Goal: Leave review/rating: Share an evaluation or opinion about a product, service, or content

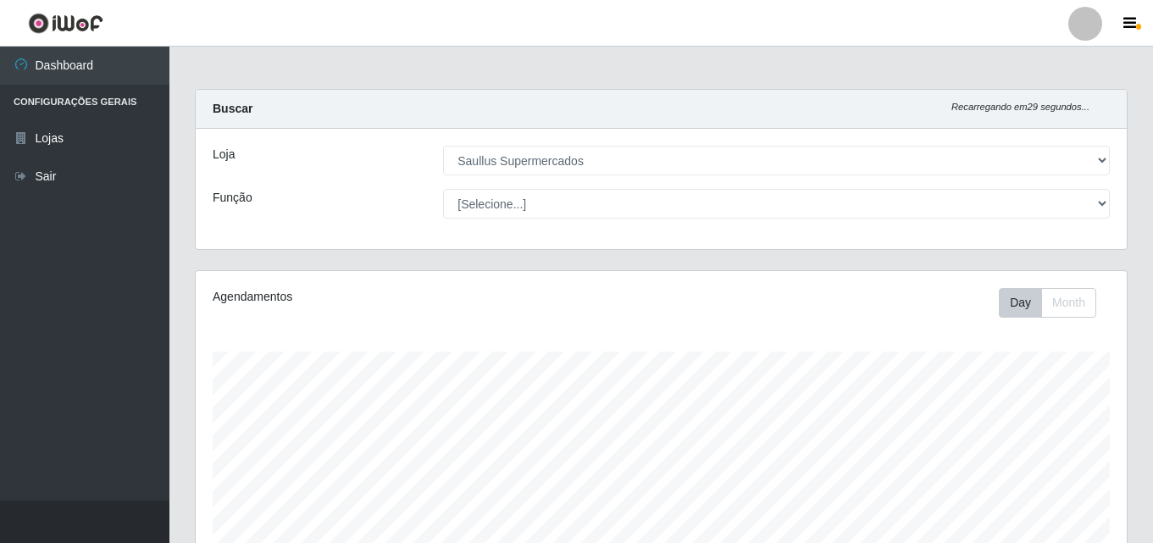
select select "423"
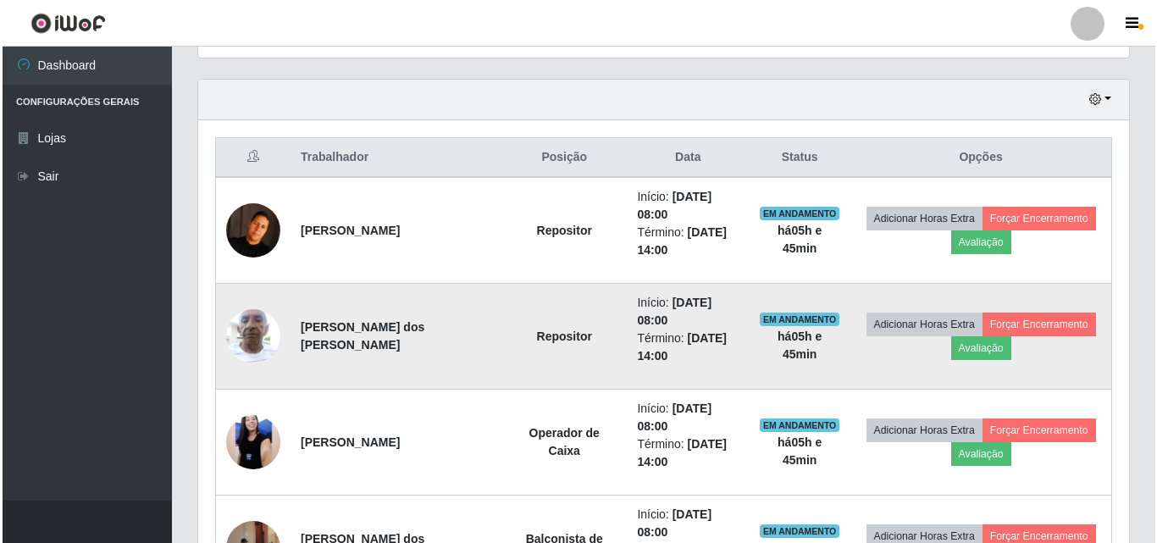
scroll to position [593, 0]
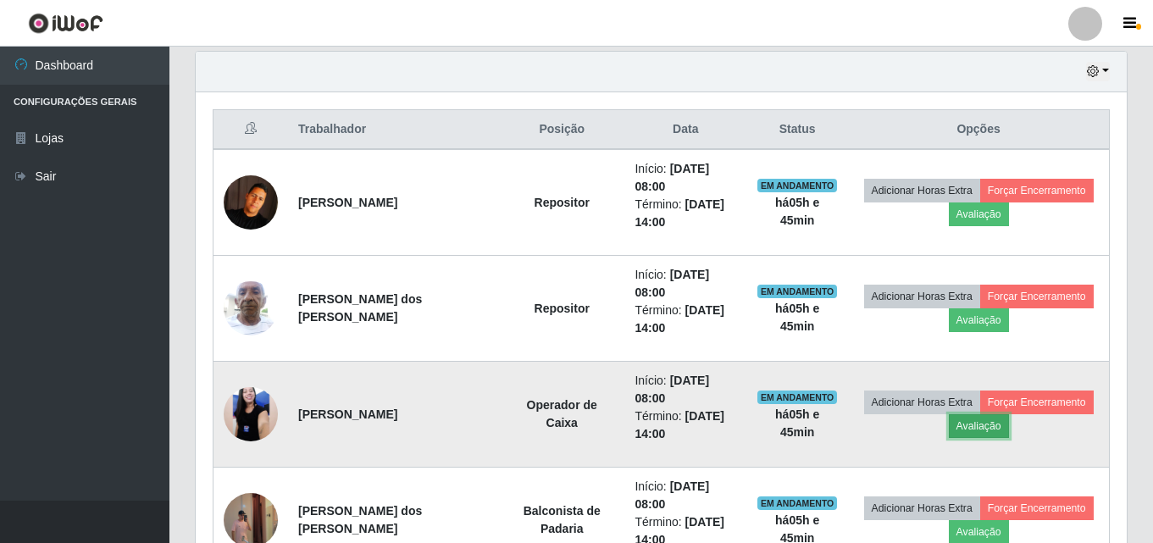
click at [989, 424] on button "Avaliação" at bounding box center [978, 426] width 60 height 24
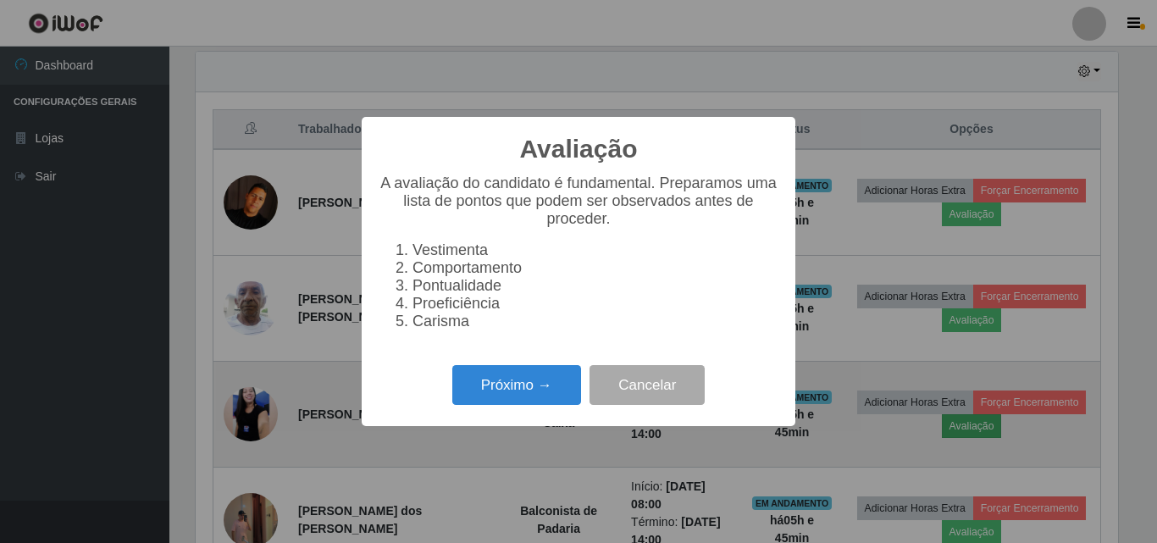
scroll to position [351, 922]
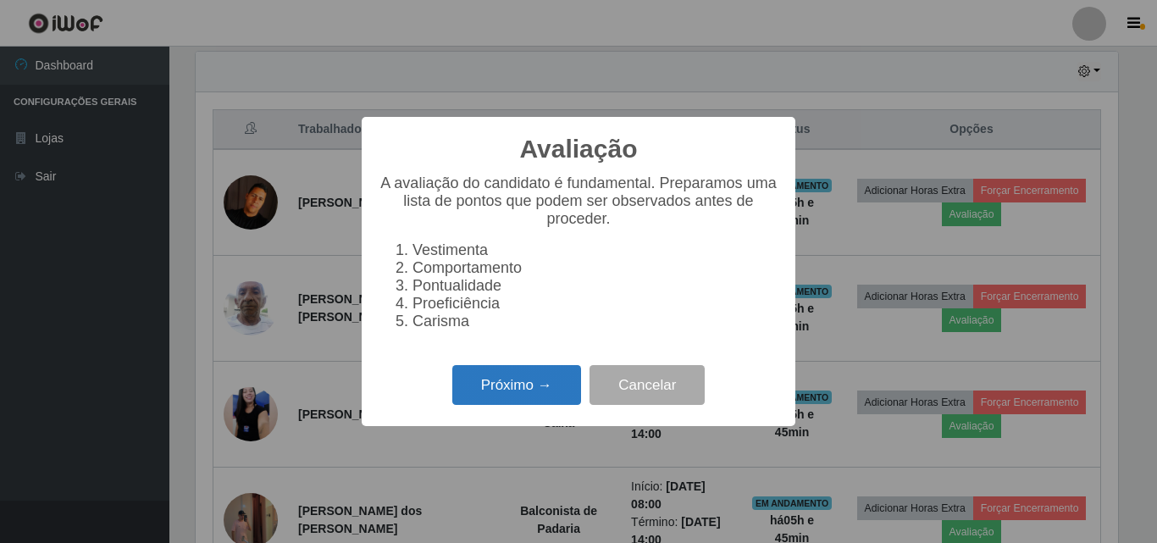
click at [517, 405] on button "Próximo →" at bounding box center [516, 385] width 129 height 40
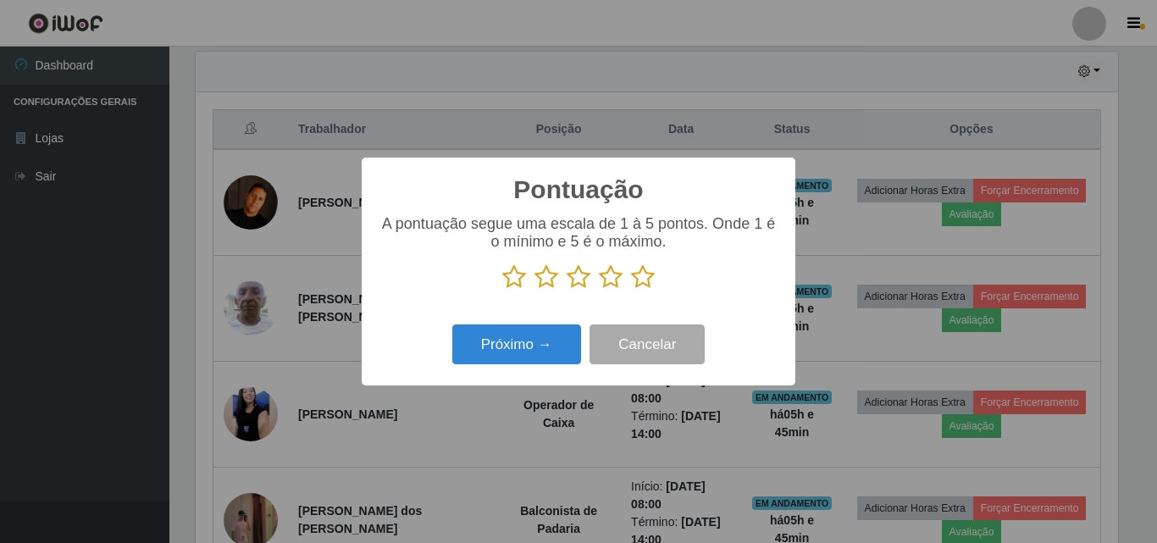
scroll to position [846520, 845949]
click at [634, 279] on icon at bounding box center [643, 276] width 24 height 25
click at [631, 290] on input "radio" at bounding box center [631, 290] width 0 height 0
click at [634, 279] on icon at bounding box center [643, 276] width 24 height 25
click at [631, 290] on input "radio" at bounding box center [631, 290] width 0 height 0
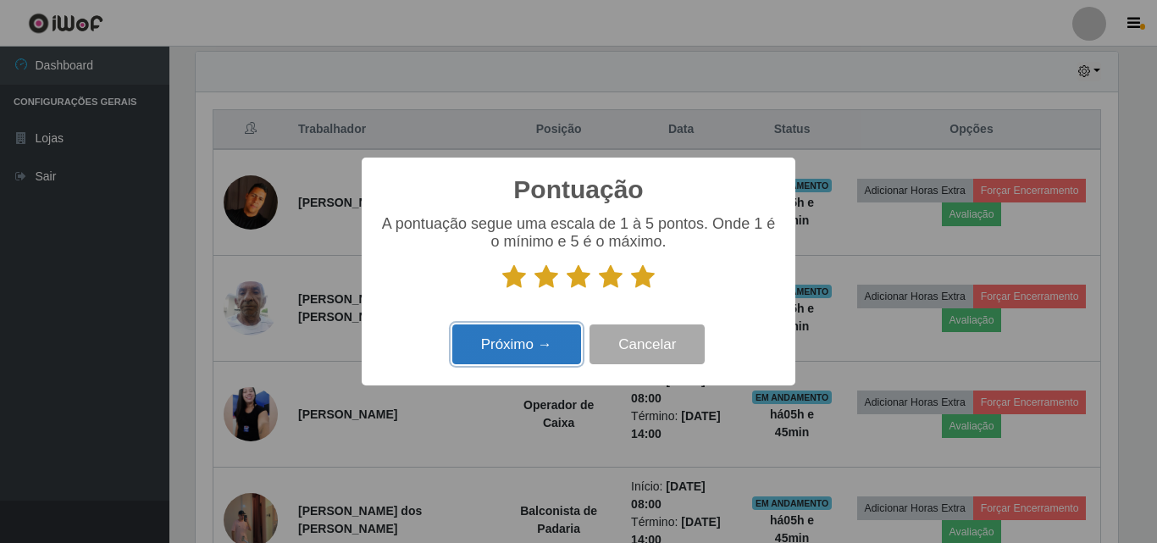
click at [547, 347] on button "Próximo →" at bounding box center [516, 344] width 129 height 40
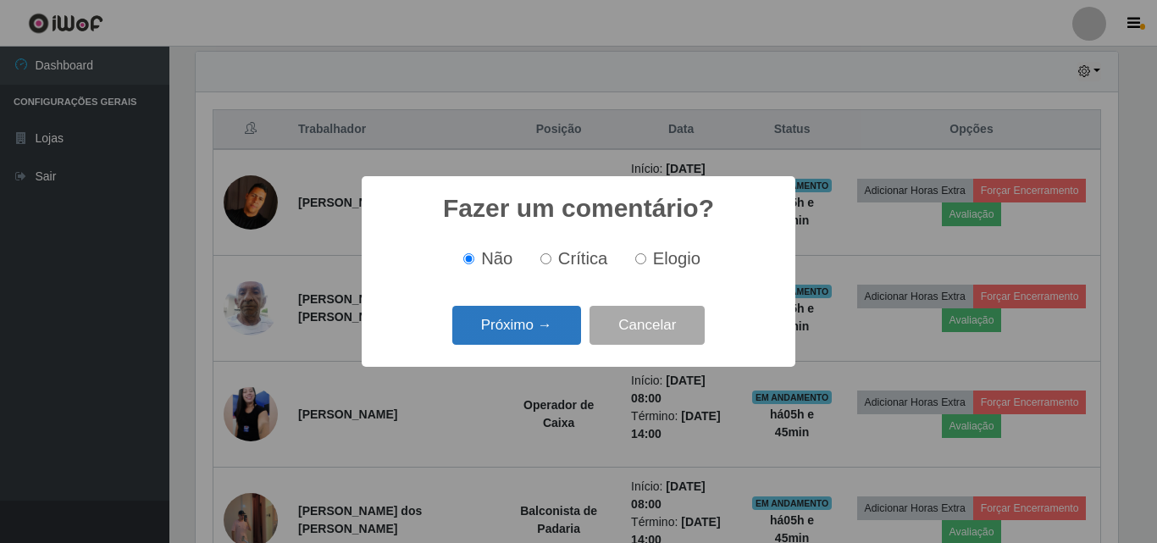
click at [543, 318] on button "Próximo →" at bounding box center [516, 326] width 129 height 40
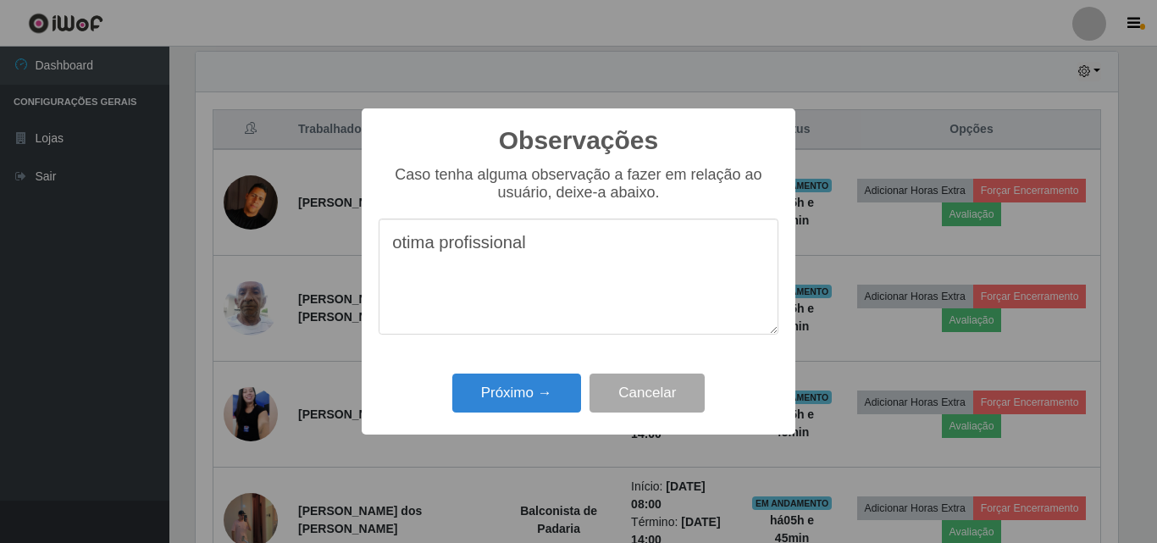
type textarea "otima profissional"
click at [533, 417] on div "Próximo → Cancelar" at bounding box center [579, 392] width 400 height 48
click at [538, 399] on button "Próximo →" at bounding box center [516, 393] width 129 height 40
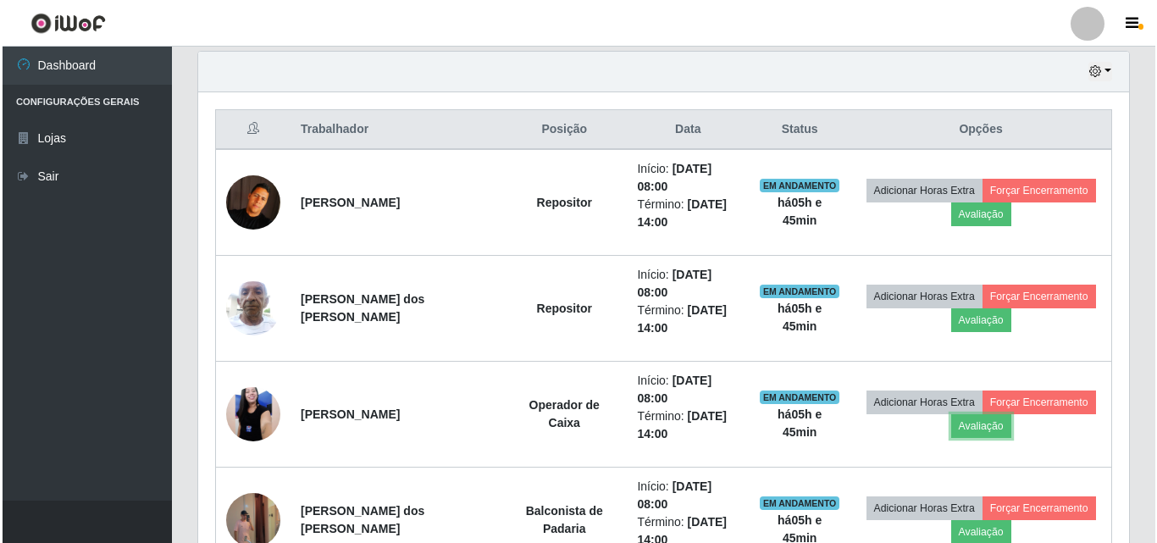
scroll to position [351, 931]
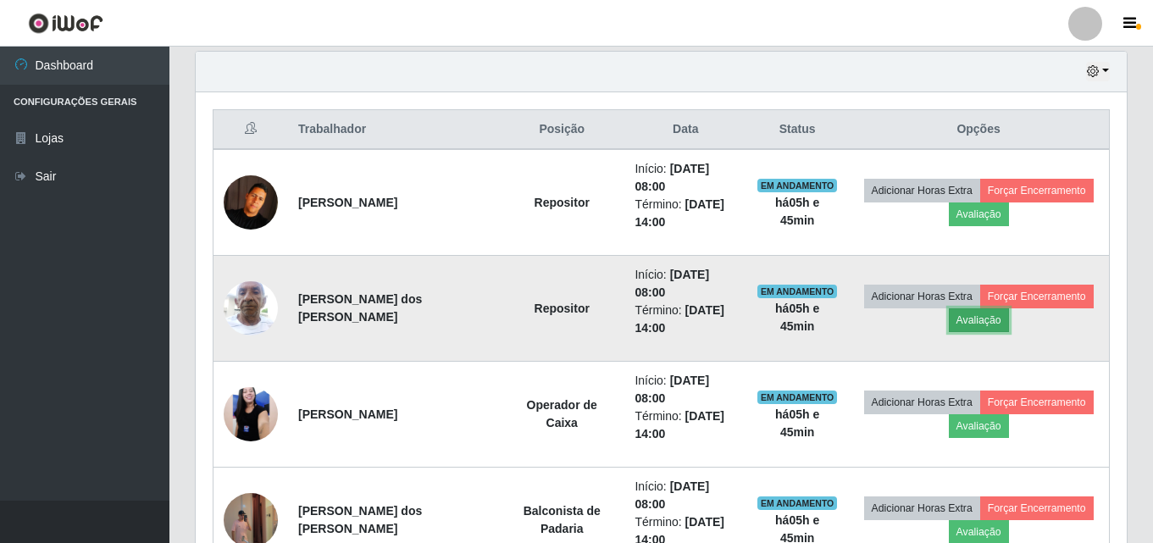
click at [970, 326] on button "Avaliação" at bounding box center [978, 320] width 60 height 24
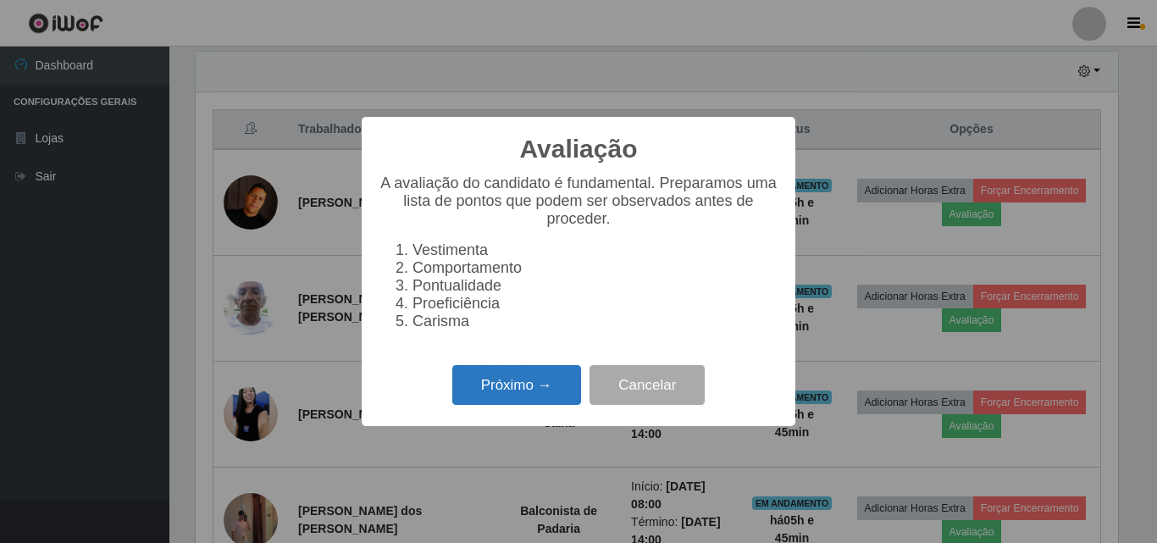
click at [515, 390] on button "Próximo →" at bounding box center [516, 385] width 129 height 40
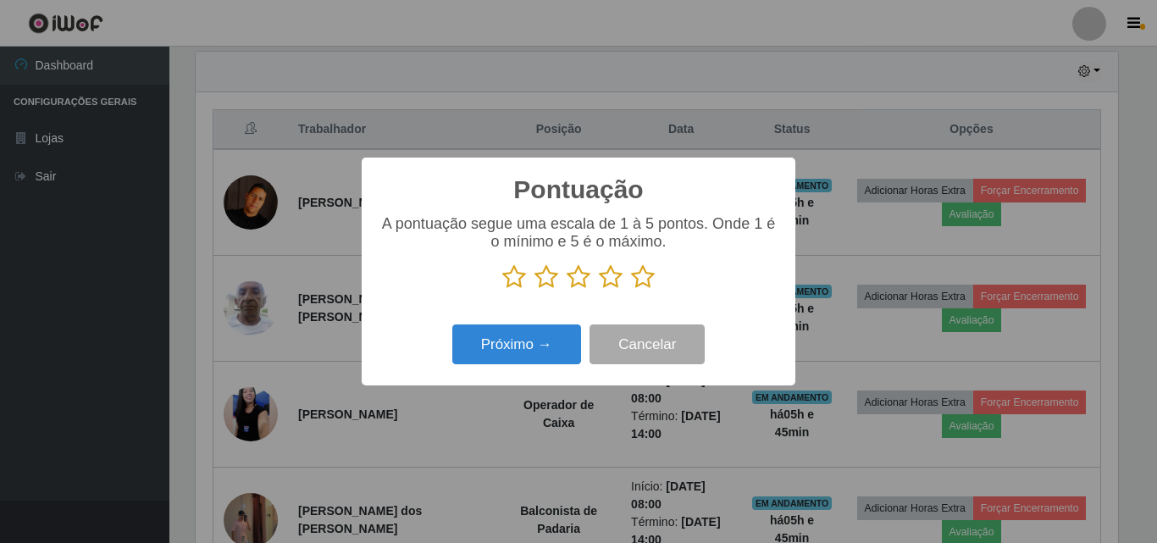
click at [644, 284] on icon at bounding box center [643, 276] width 24 height 25
click at [631, 290] on input "radio" at bounding box center [631, 290] width 0 height 0
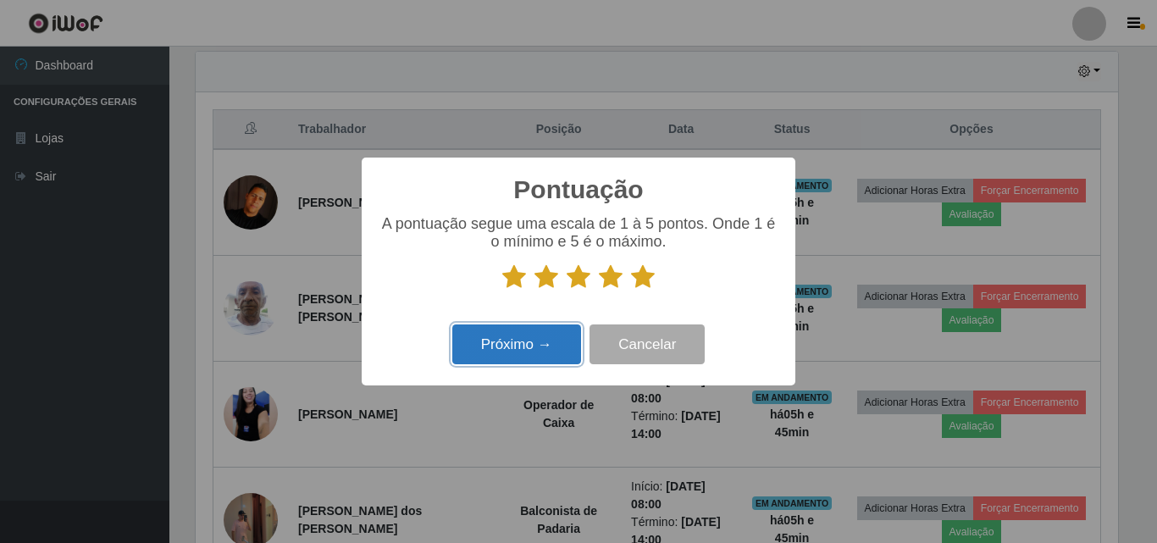
click at [552, 355] on button "Próximo →" at bounding box center [516, 344] width 129 height 40
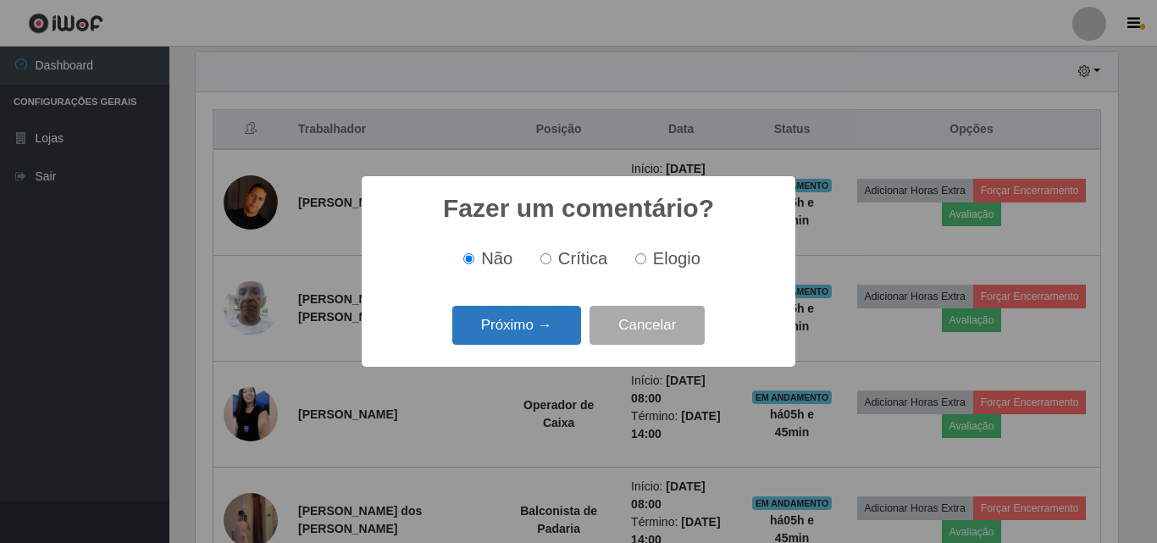
click at [556, 337] on button "Próximo →" at bounding box center [516, 326] width 129 height 40
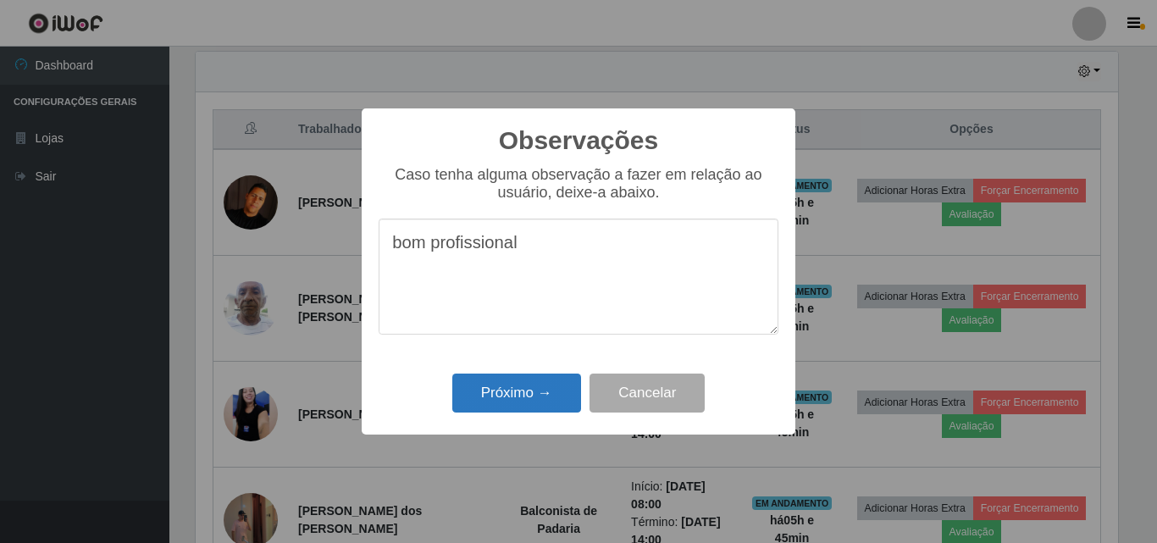
type textarea "bom profissional"
click at [513, 391] on button "Próximo →" at bounding box center [516, 393] width 129 height 40
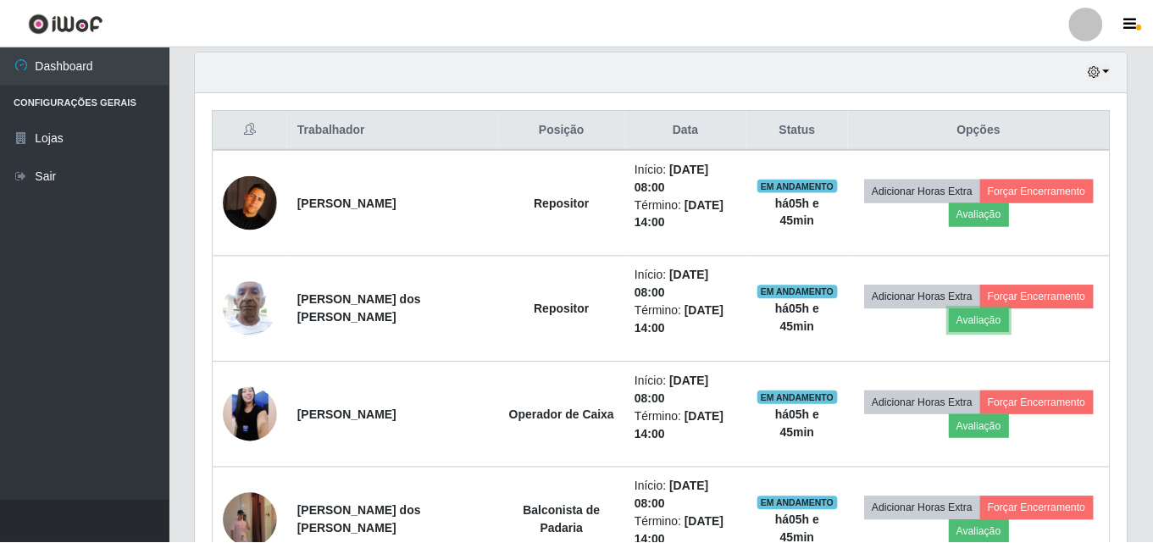
scroll to position [351, 931]
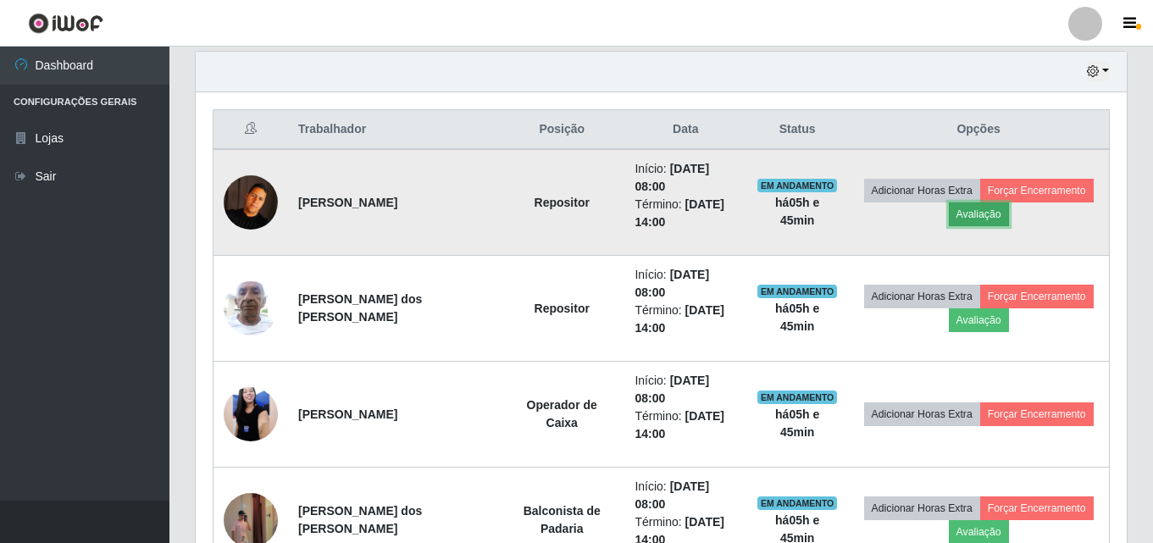
click at [975, 224] on button "Avaliação" at bounding box center [978, 214] width 60 height 24
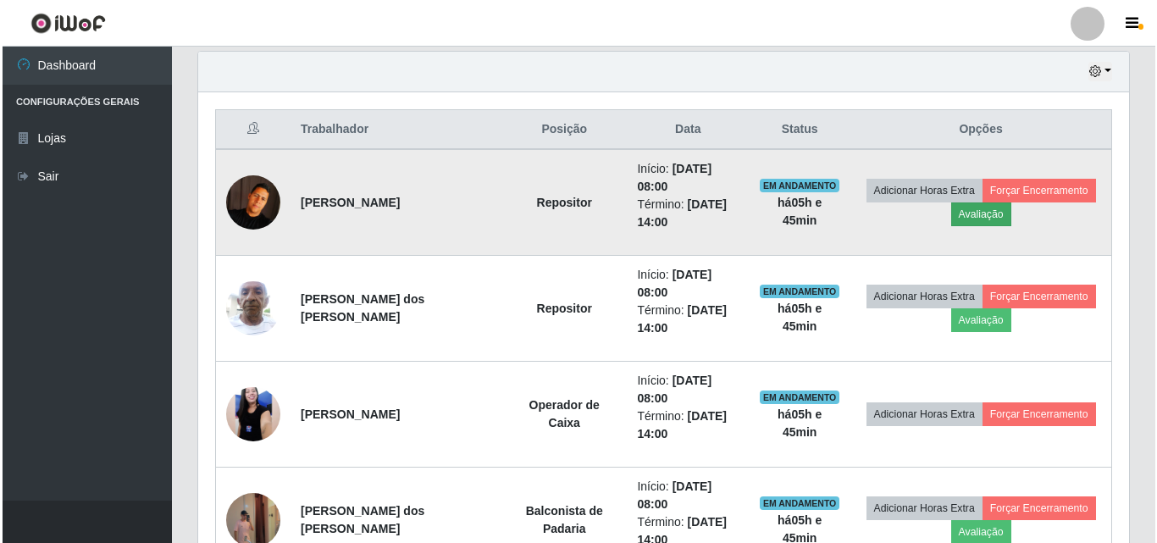
scroll to position [351, 922]
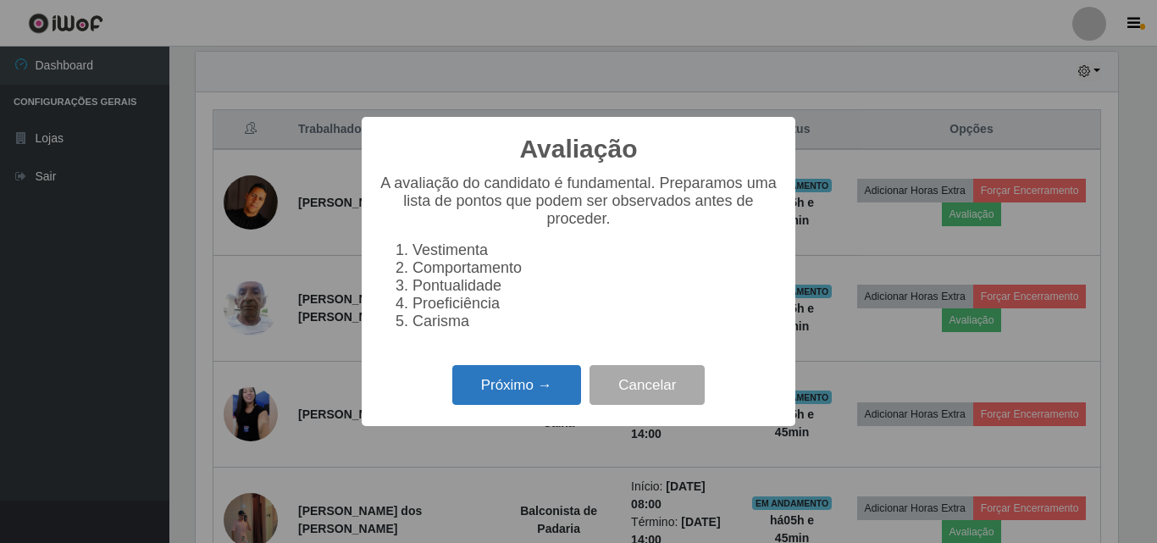
click at [536, 388] on button "Próximo →" at bounding box center [516, 385] width 129 height 40
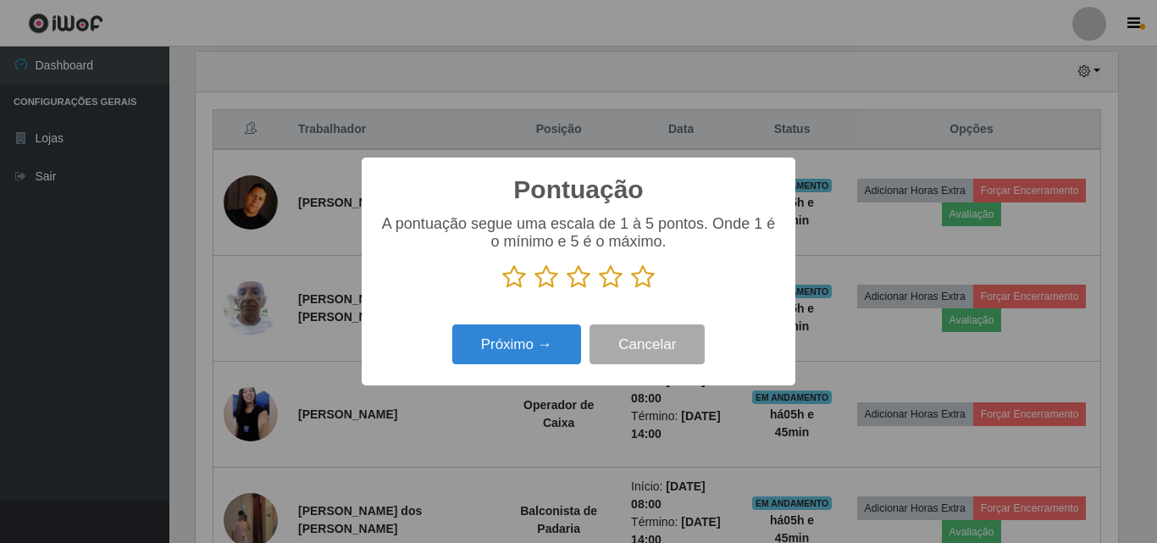
scroll to position [846520, 845949]
click at [640, 282] on icon at bounding box center [643, 276] width 24 height 25
click at [631, 290] on input "radio" at bounding box center [631, 290] width 0 height 0
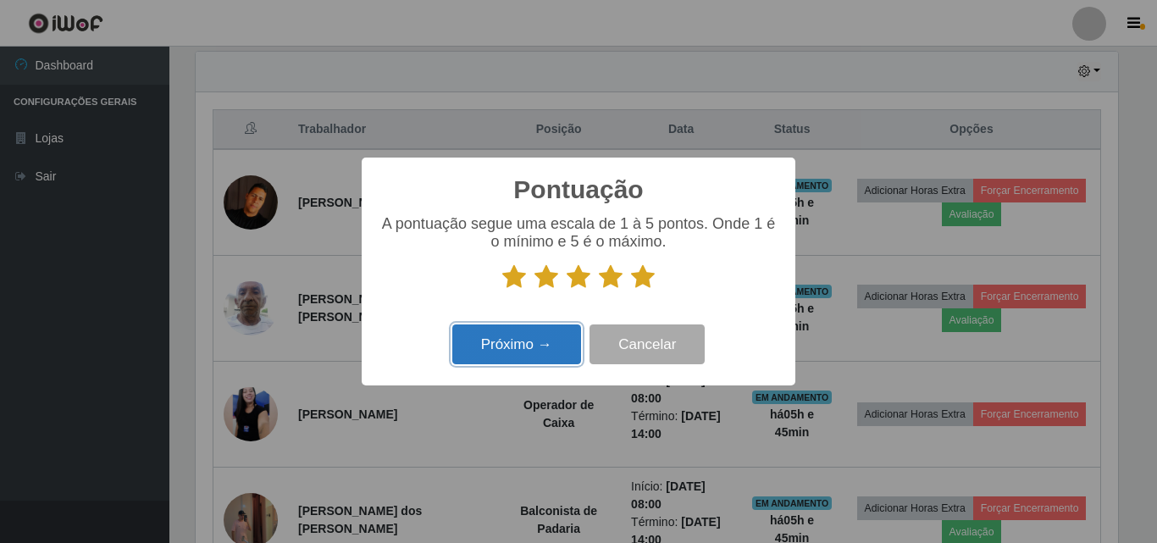
click at [547, 354] on button "Próximo →" at bounding box center [516, 344] width 129 height 40
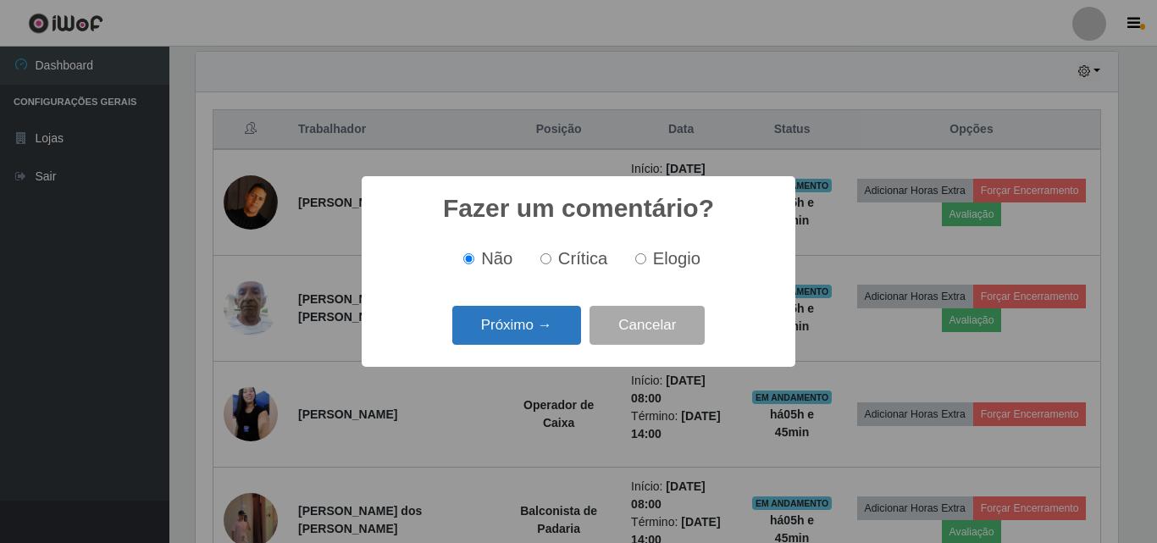
click at [504, 325] on button "Próximo →" at bounding box center [516, 326] width 129 height 40
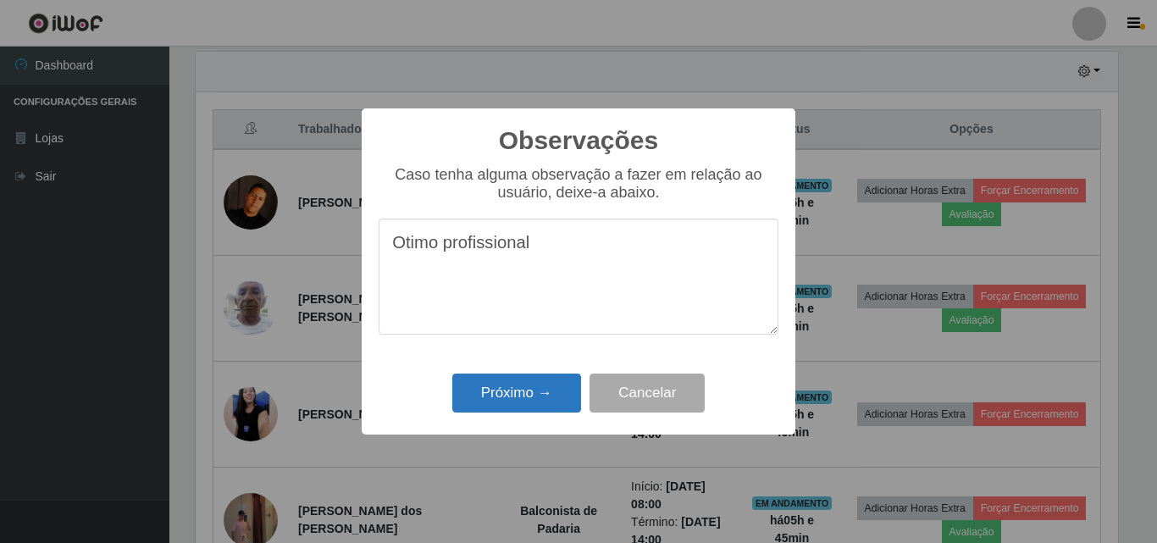
type textarea "Otimo profissional"
click at [521, 397] on button "Próximo →" at bounding box center [516, 393] width 129 height 40
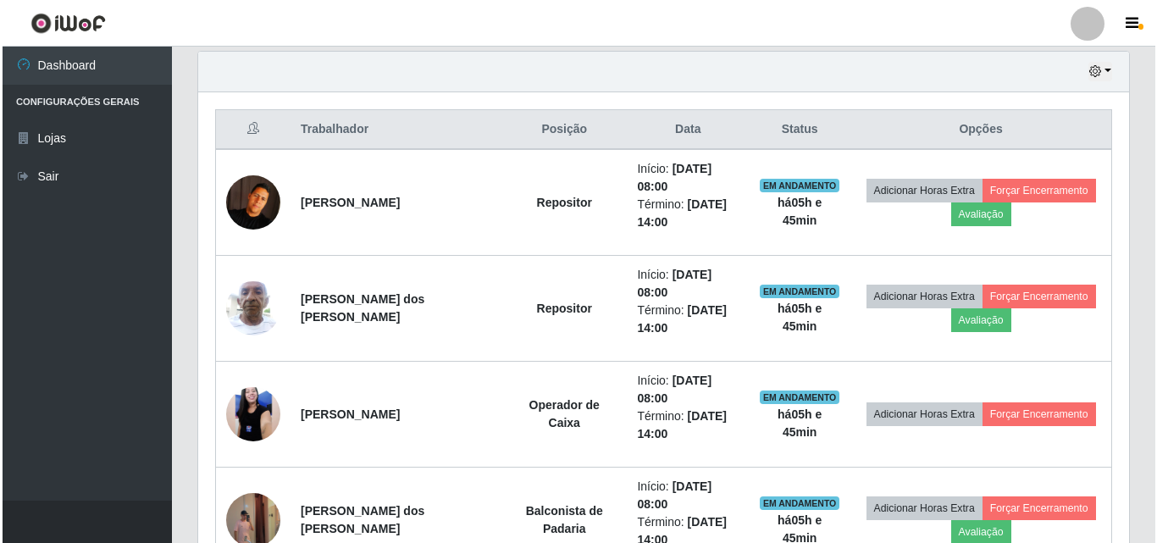
scroll to position [351, 931]
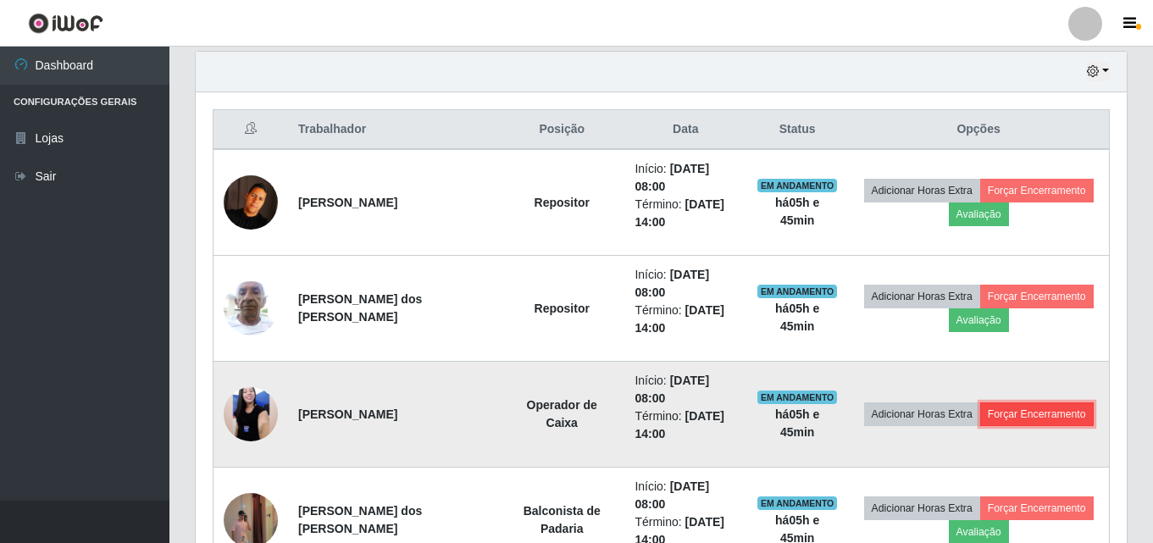
click at [1035, 411] on button "Forçar Encerramento" at bounding box center [1036, 414] width 113 height 24
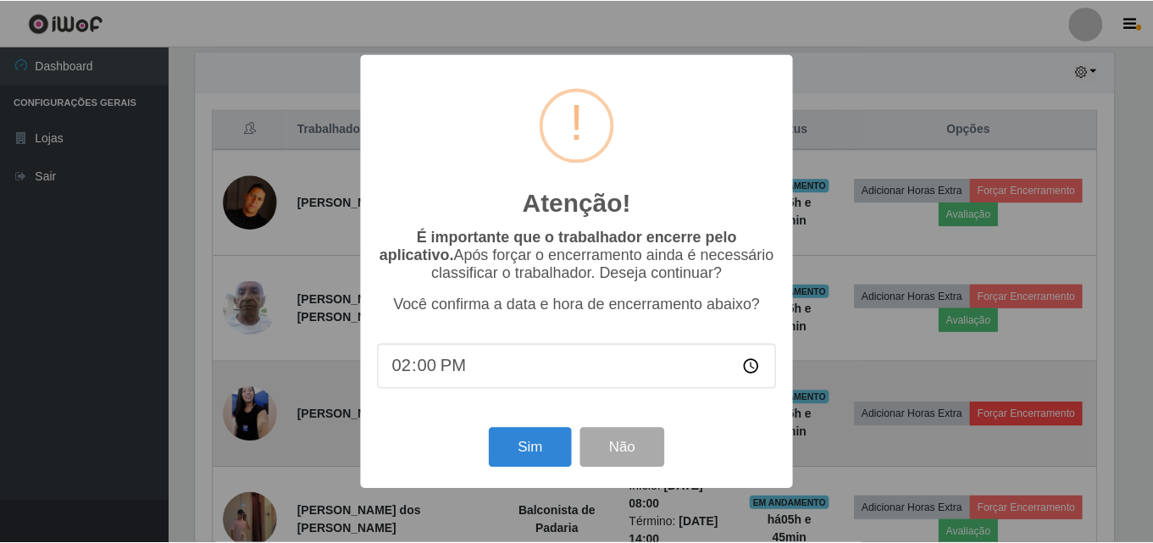
scroll to position [351, 922]
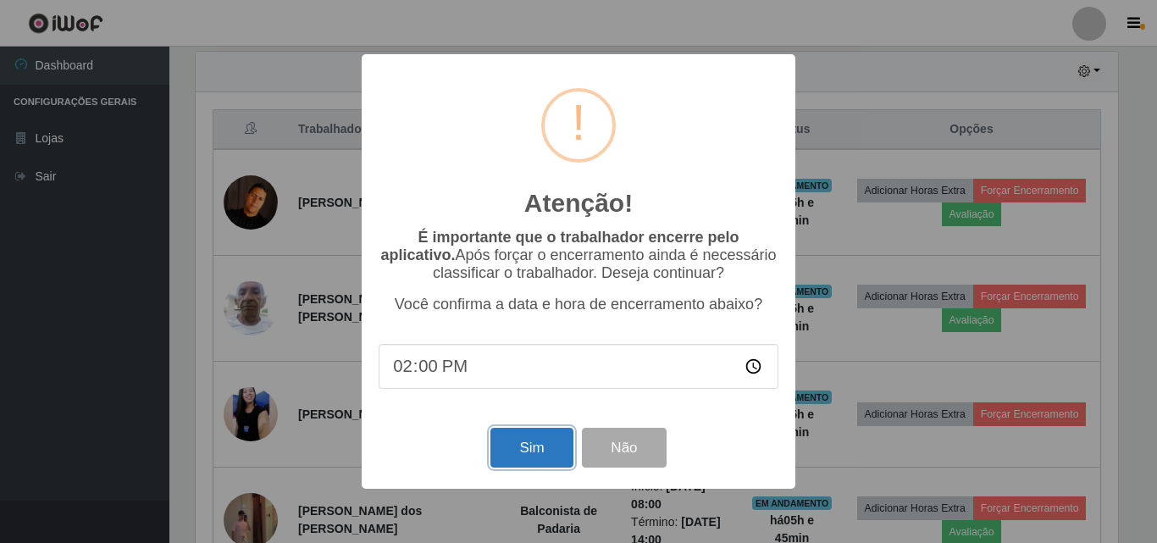
click at [524, 445] on button "Sim" at bounding box center [531, 448] width 82 height 40
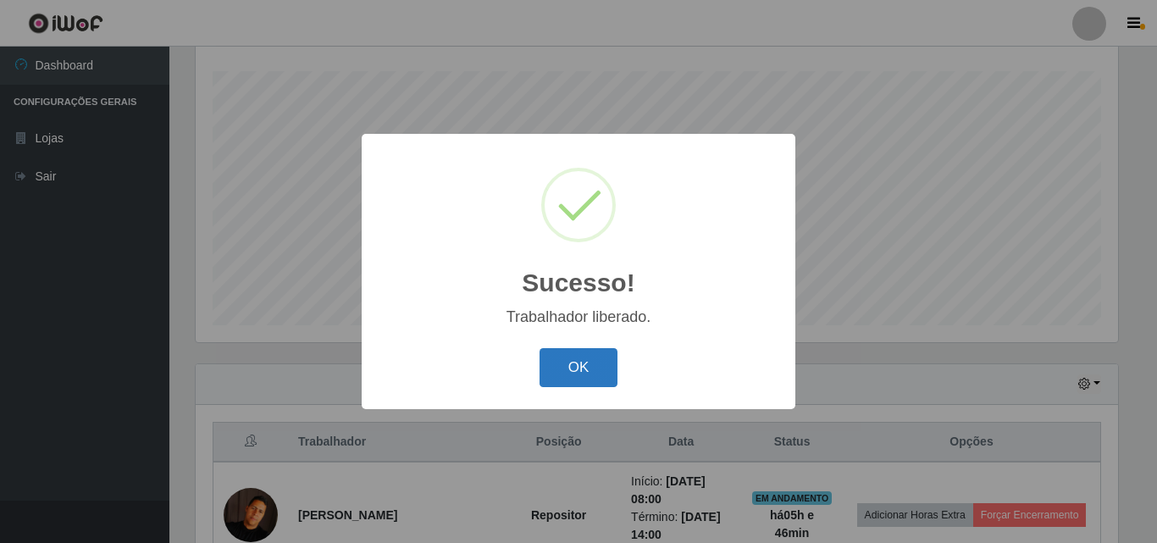
click at [572, 380] on button "OK" at bounding box center [578, 368] width 79 height 40
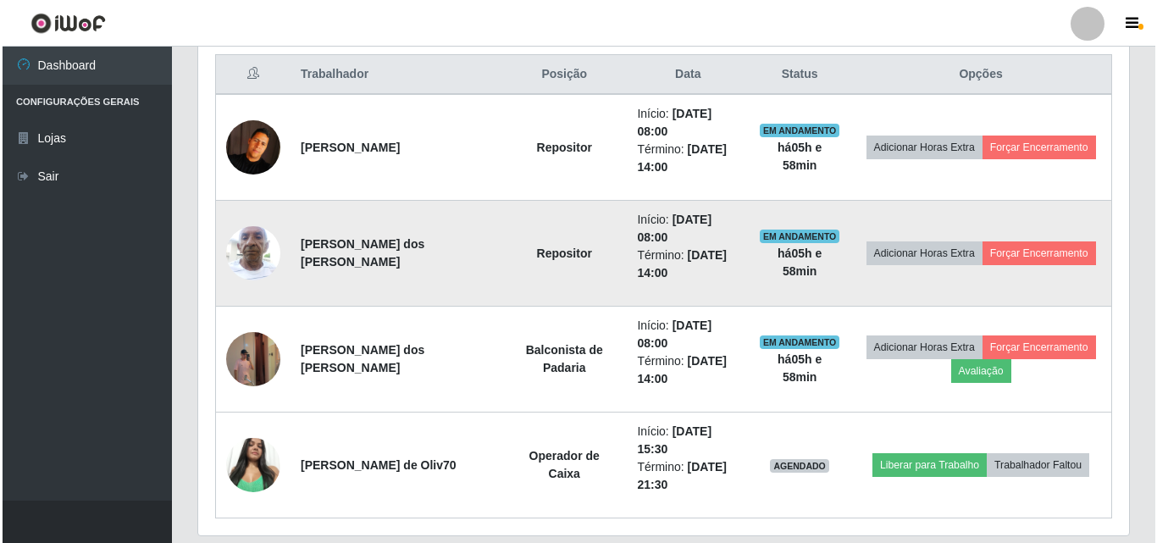
scroll to position [619, 0]
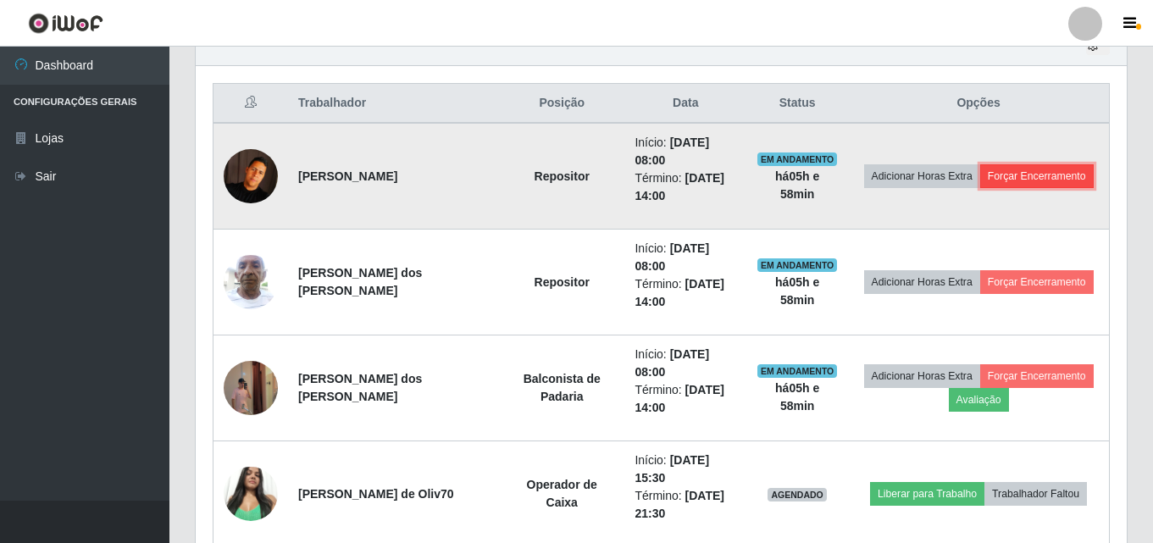
click at [1038, 176] on button "Forçar Encerramento" at bounding box center [1036, 176] width 113 height 24
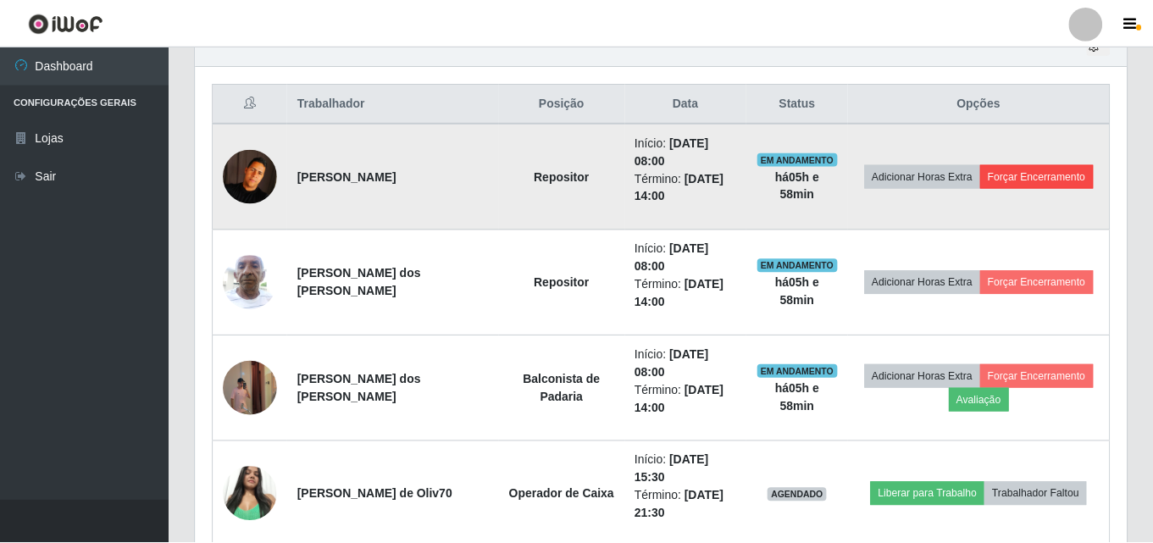
scroll to position [351, 922]
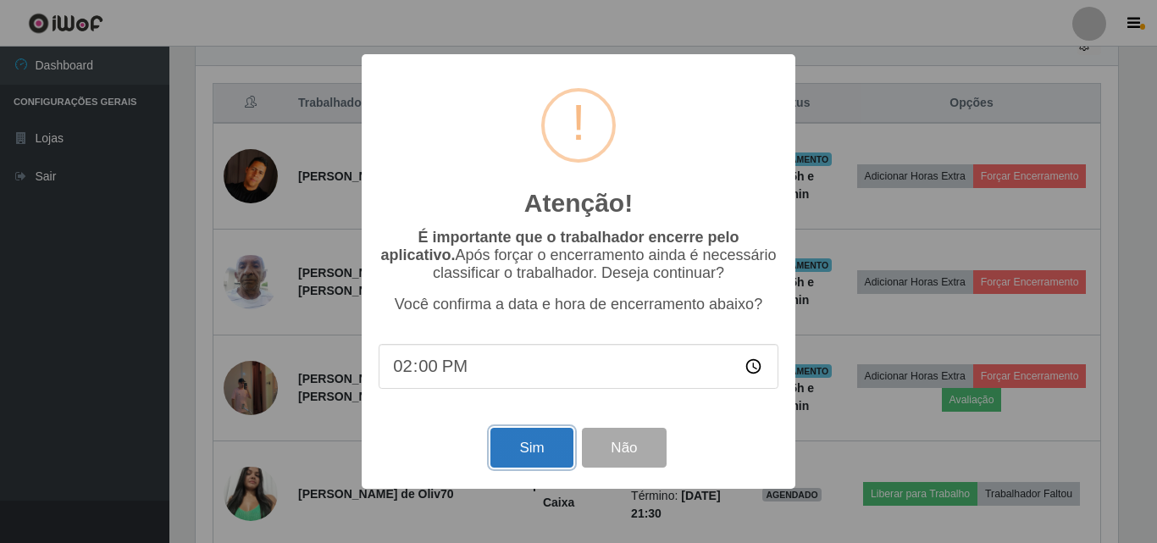
click at [545, 451] on button "Sim" at bounding box center [531, 448] width 82 height 40
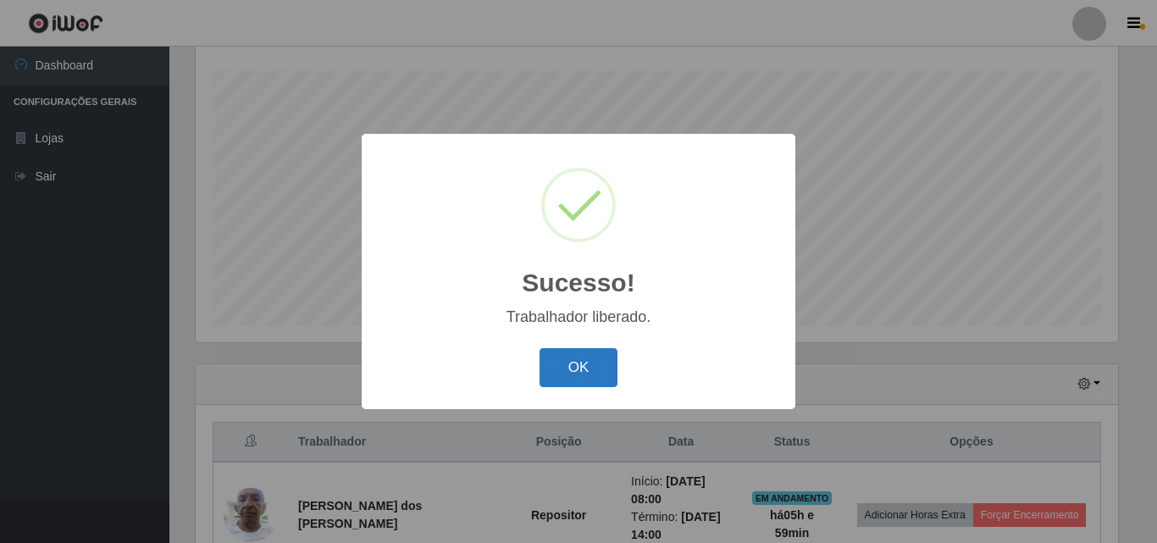
click at [609, 382] on button "OK" at bounding box center [578, 368] width 79 height 40
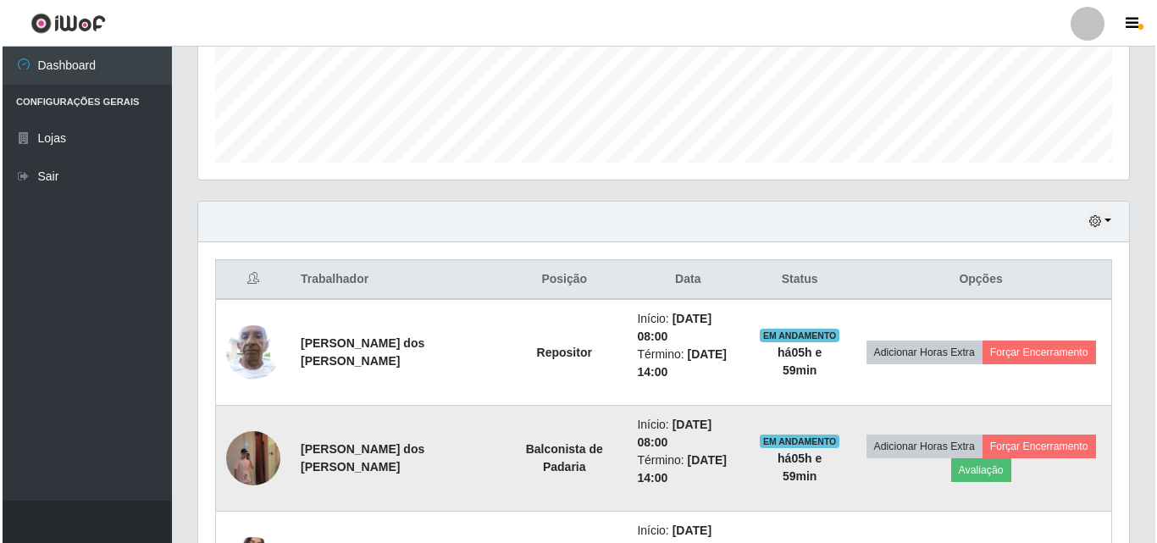
scroll to position [534, 0]
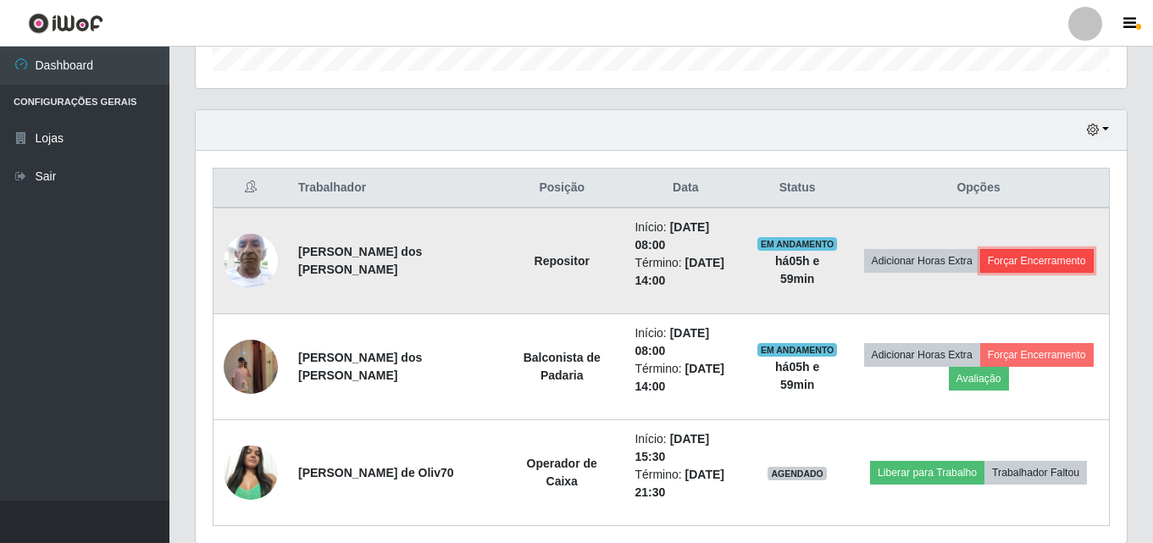
click at [1034, 253] on button "Forçar Encerramento" at bounding box center [1036, 261] width 113 height 24
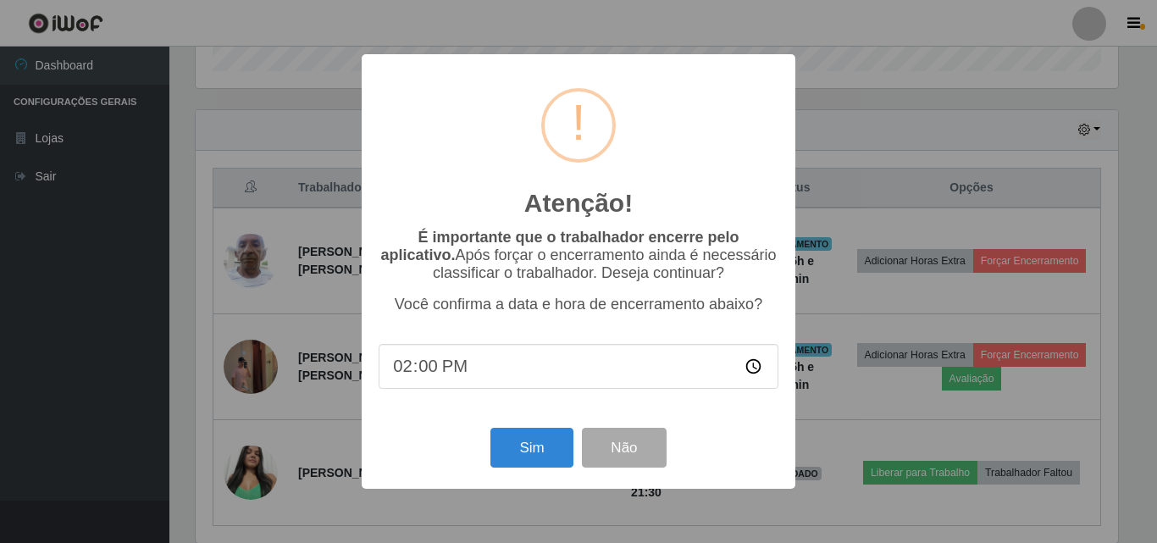
scroll to position [351, 922]
click at [552, 448] on button "Sim" at bounding box center [531, 448] width 82 height 40
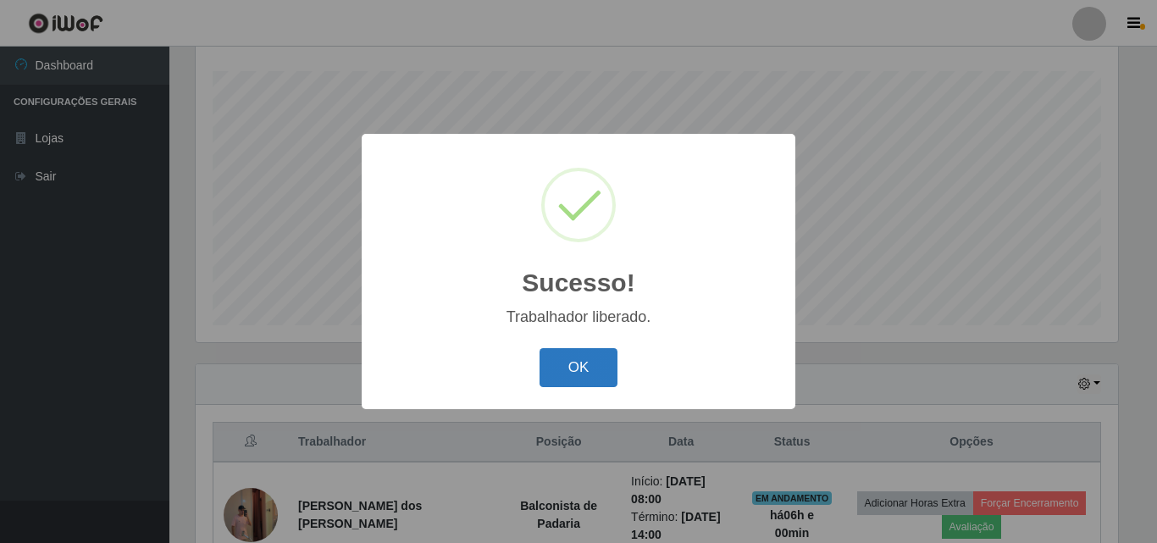
click at [593, 366] on button "OK" at bounding box center [578, 368] width 79 height 40
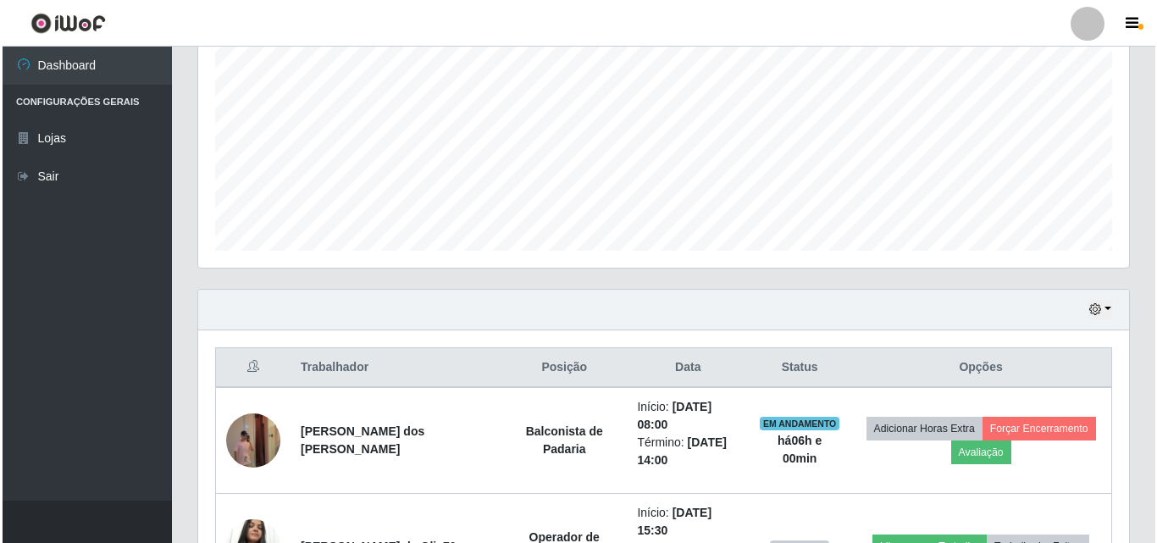
scroll to position [492, 0]
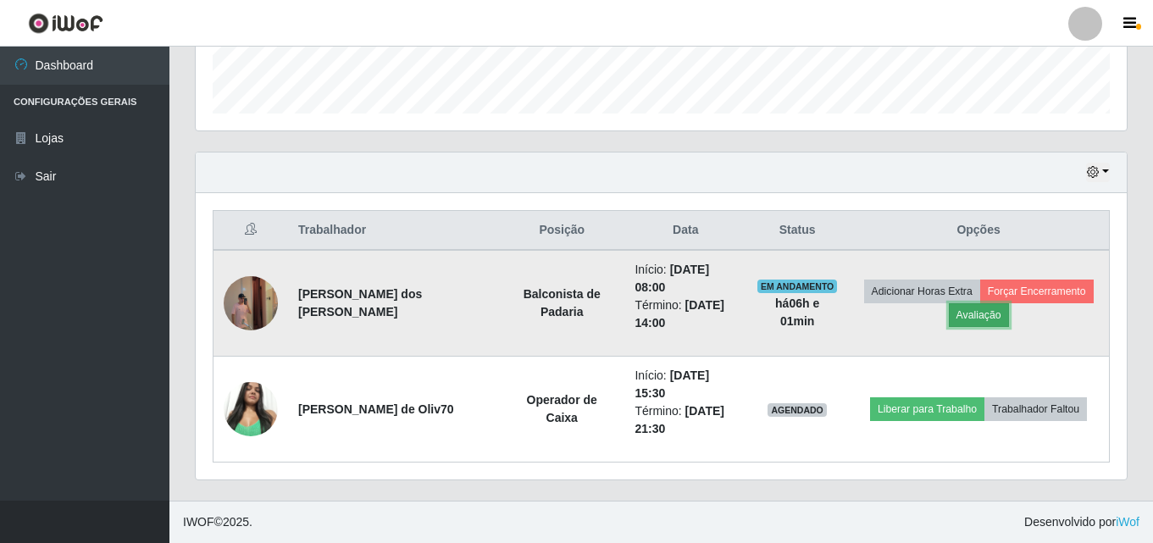
click at [987, 323] on button "Avaliação" at bounding box center [978, 315] width 60 height 24
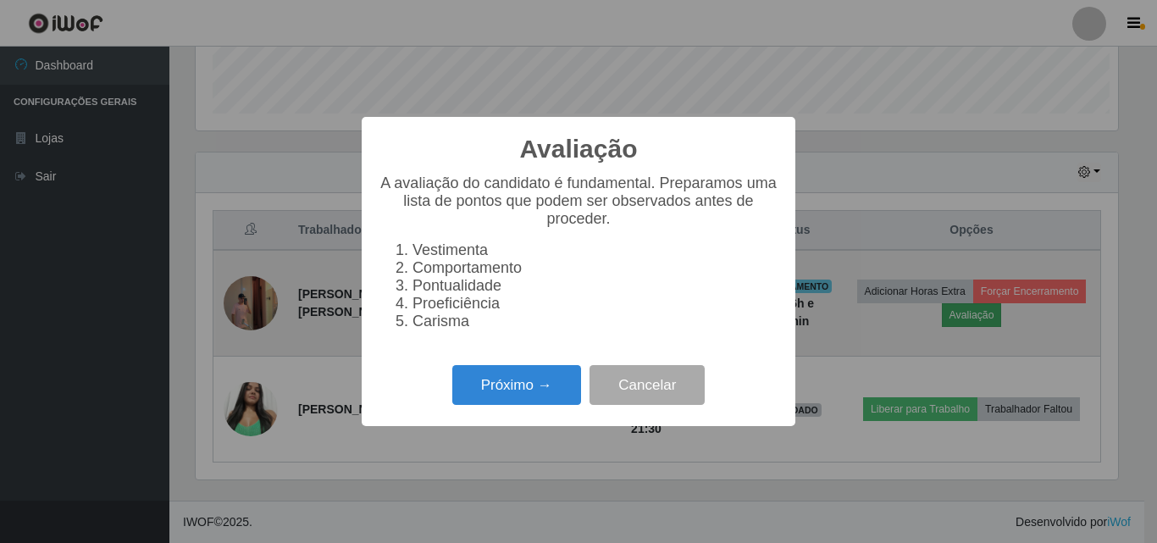
scroll to position [351, 922]
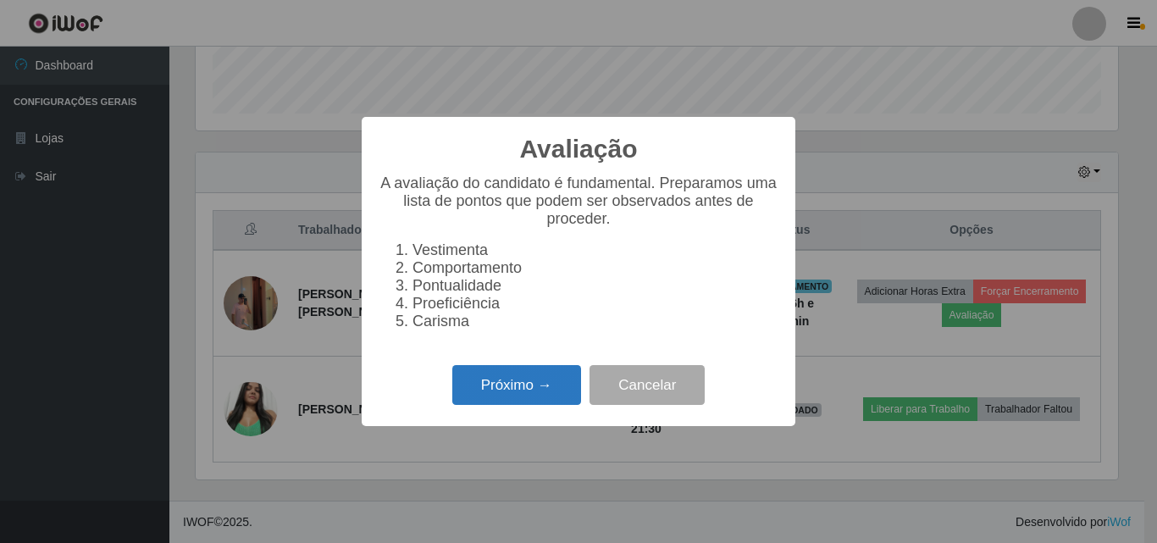
click at [539, 395] on button "Próximo →" at bounding box center [516, 385] width 129 height 40
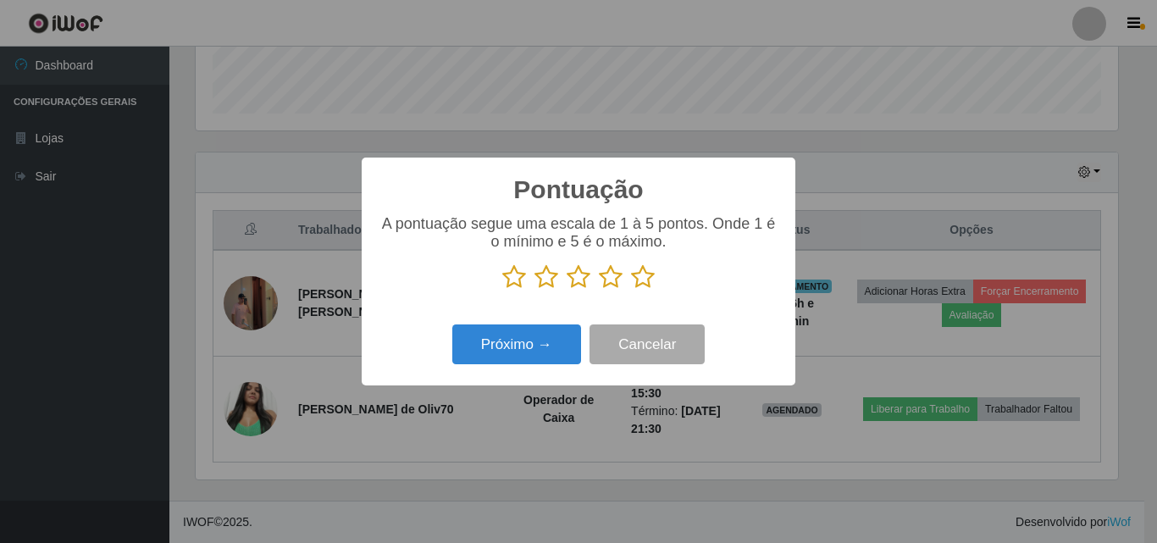
scroll to position [846520, 845949]
click at [655, 279] on p at bounding box center [579, 276] width 400 height 25
click at [646, 279] on icon at bounding box center [643, 276] width 24 height 25
click at [631, 290] on input "radio" at bounding box center [631, 290] width 0 height 0
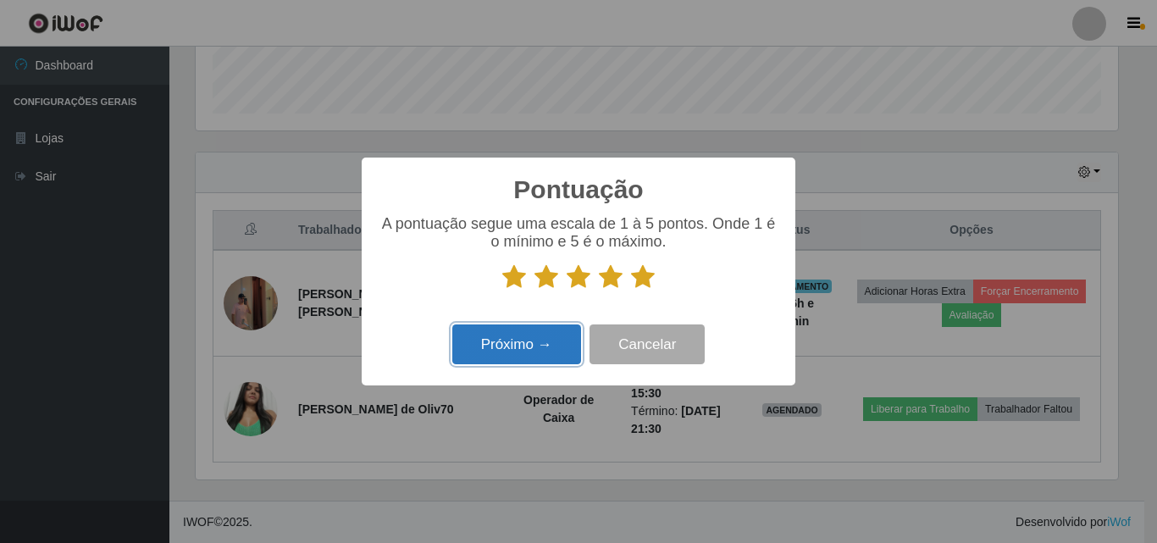
click at [516, 343] on button "Próximo →" at bounding box center [516, 344] width 129 height 40
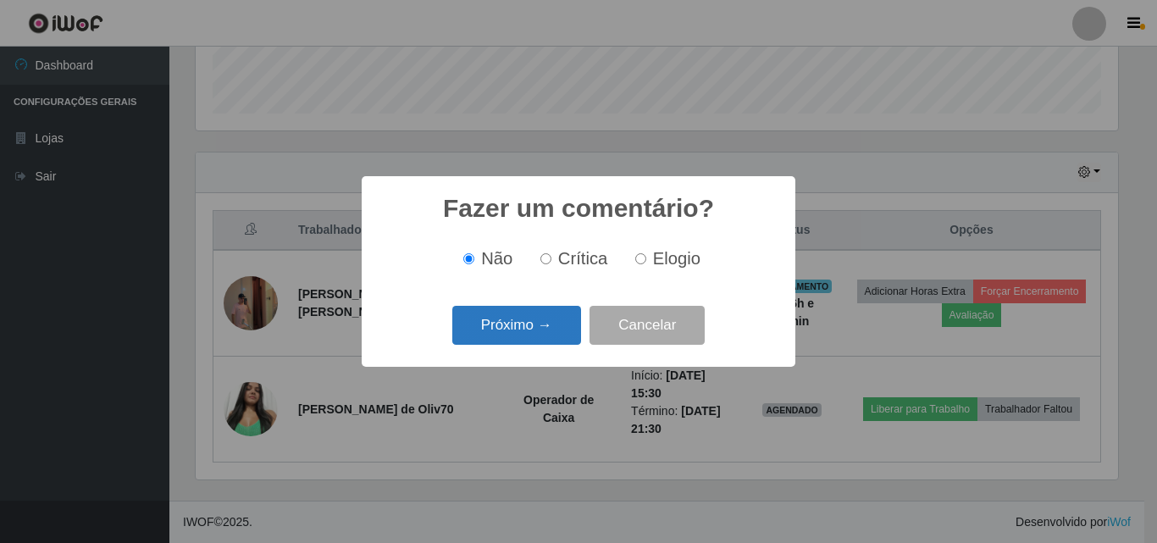
click at [512, 324] on button "Próximo →" at bounding box center [516, 326] width 129 height 40
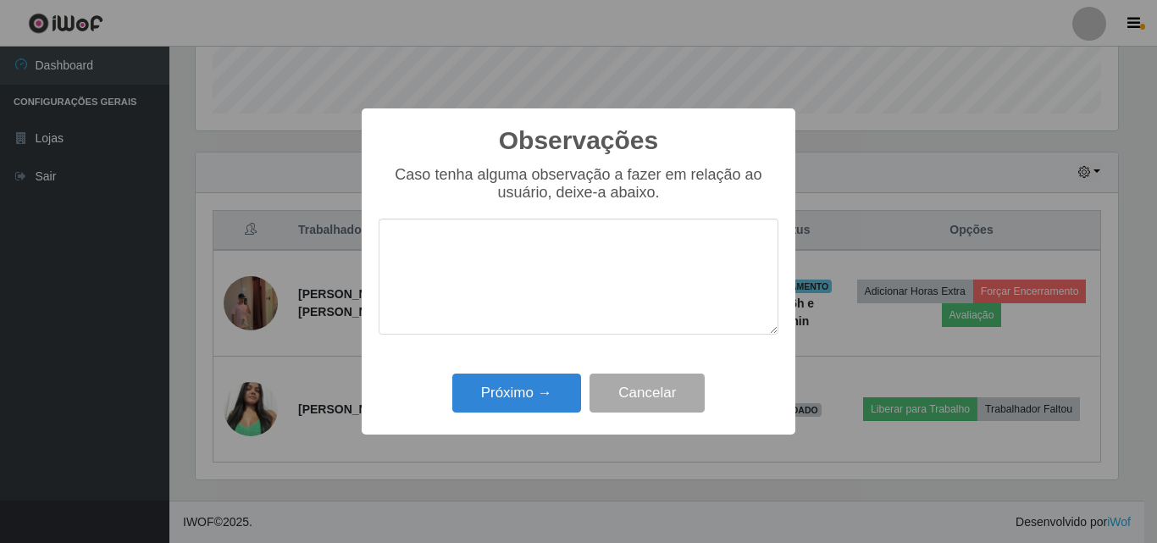
click at [507, 279] on textarea at bounding box center [579, 276] width 400 height 116
type textarea "Otimo profissional"
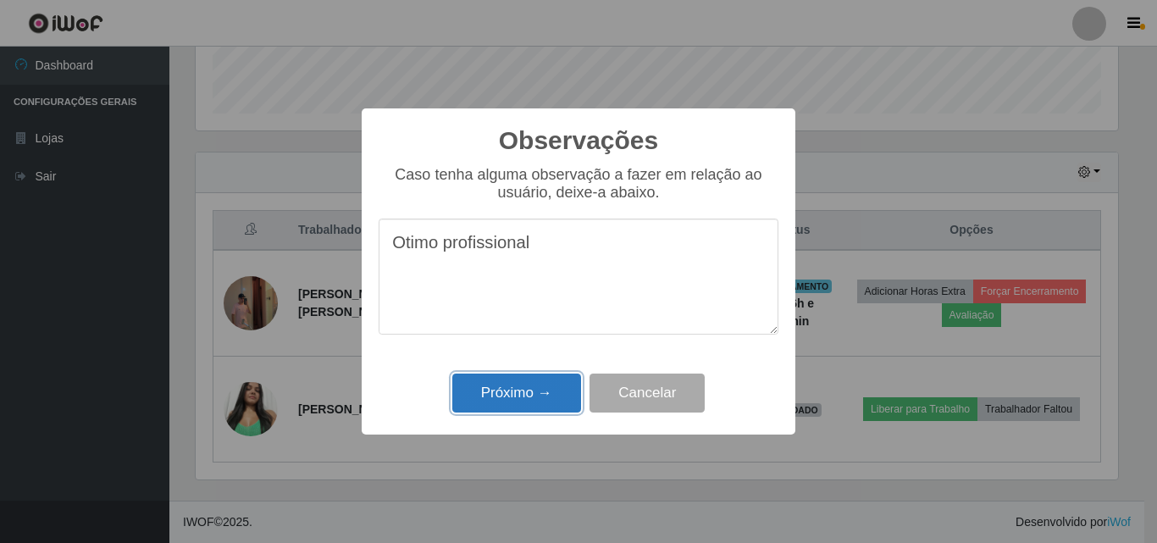
click at [512, 402] on button "Próximo →" at bounding box center [516, 393] width 129 height 40
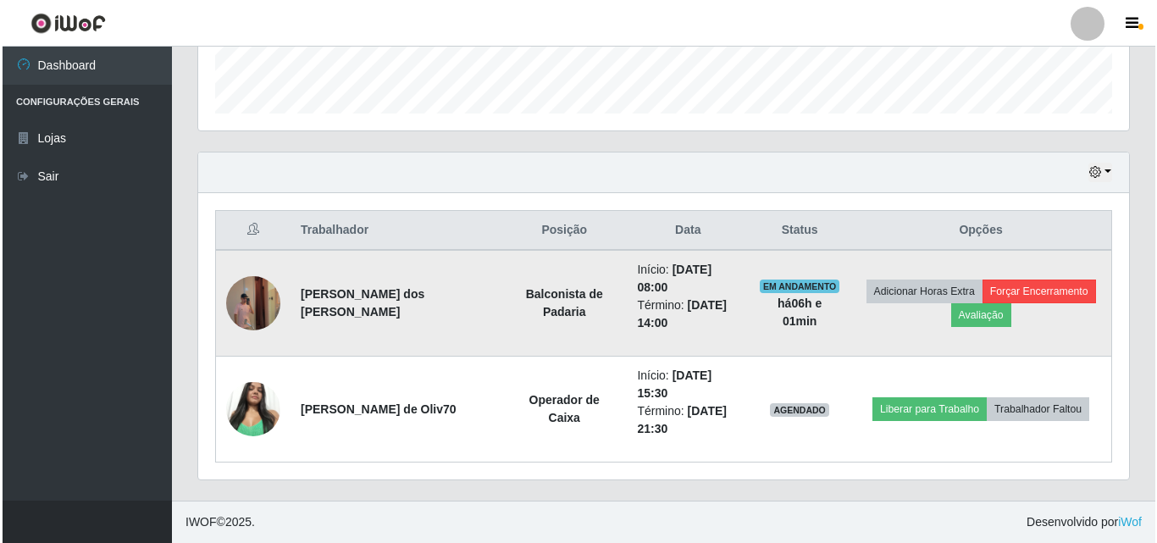
scroll to position [456, 0]
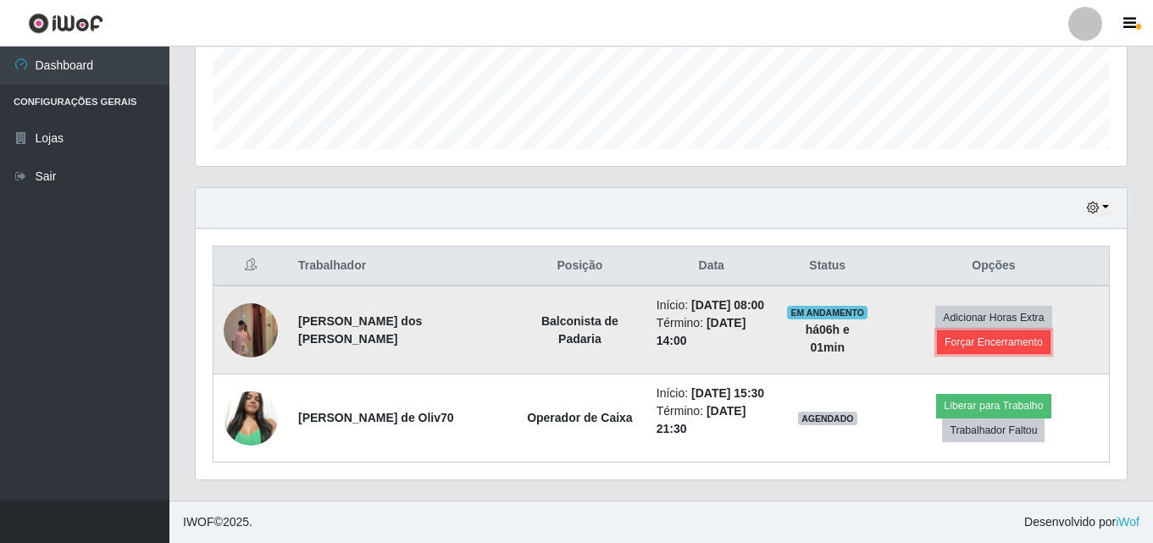
click at [1020, 341] on button "Forçar Encerramento" at bounding box center [993, 342] width 113 height 24
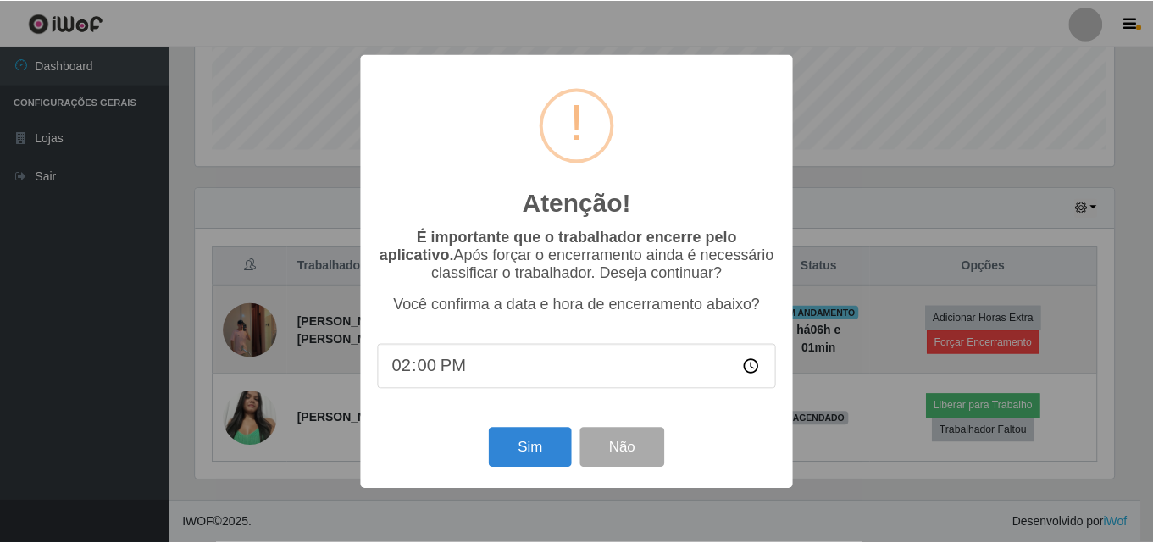
scroll to position [351, 922]
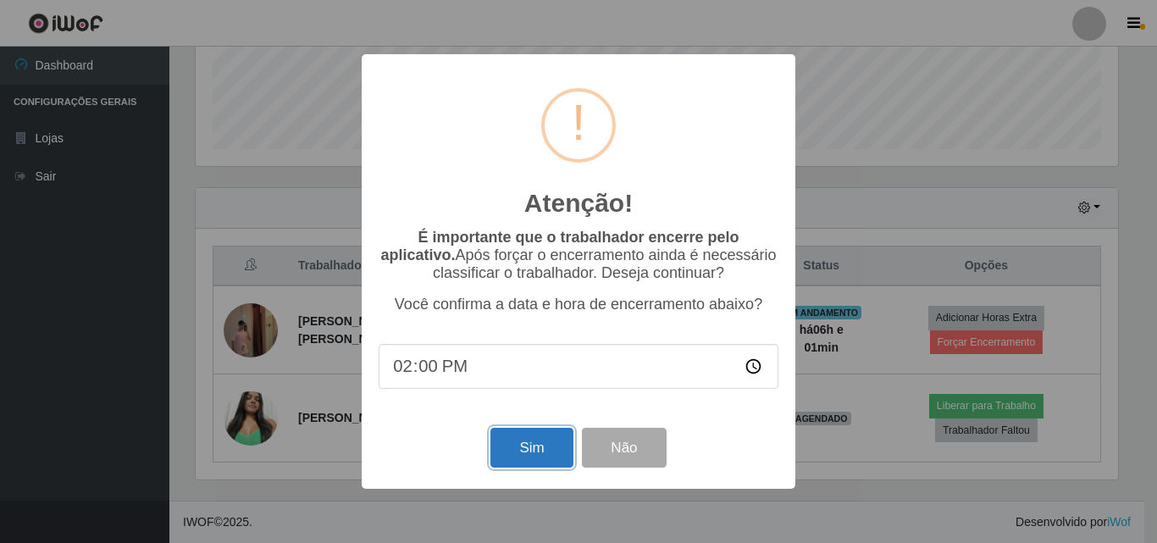
click at [523, 439] on button "Sim" at bounding box center [531, 448] width 82 height 40
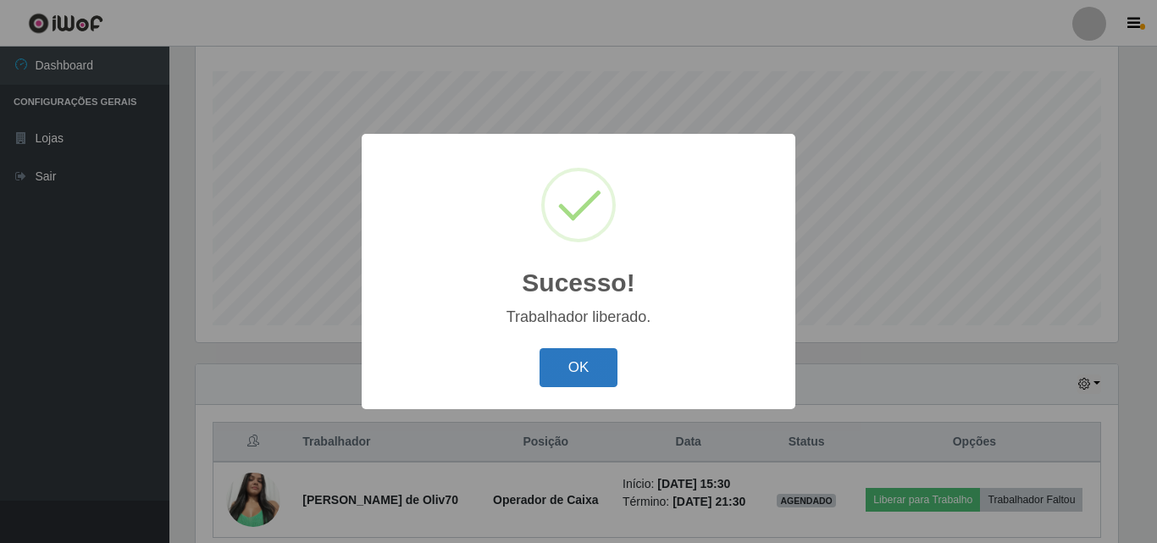
click at [614, 349] on button "OK" at bounding box center [578, 368] width 79 height 40
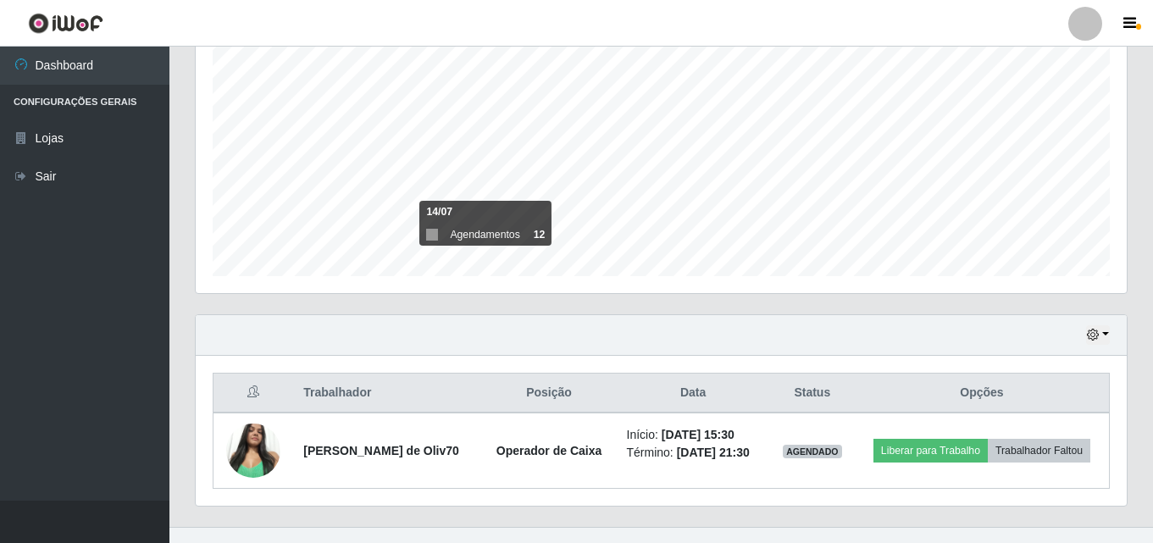
scroll to position [356, 0]
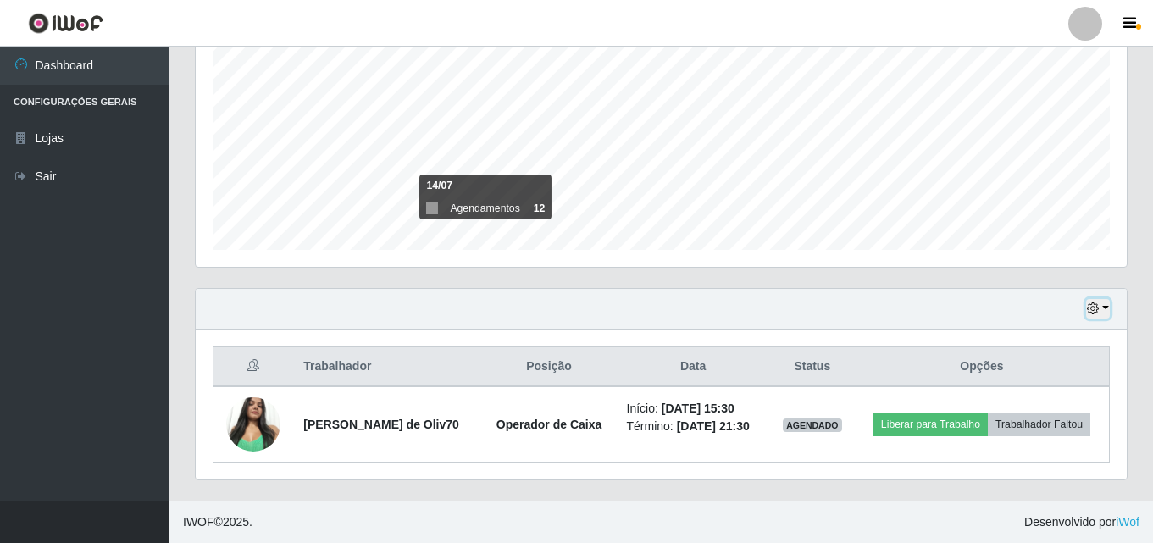
click at [1106, 310] on button "button" at bounding box center [1098, 308] width 24 height 19
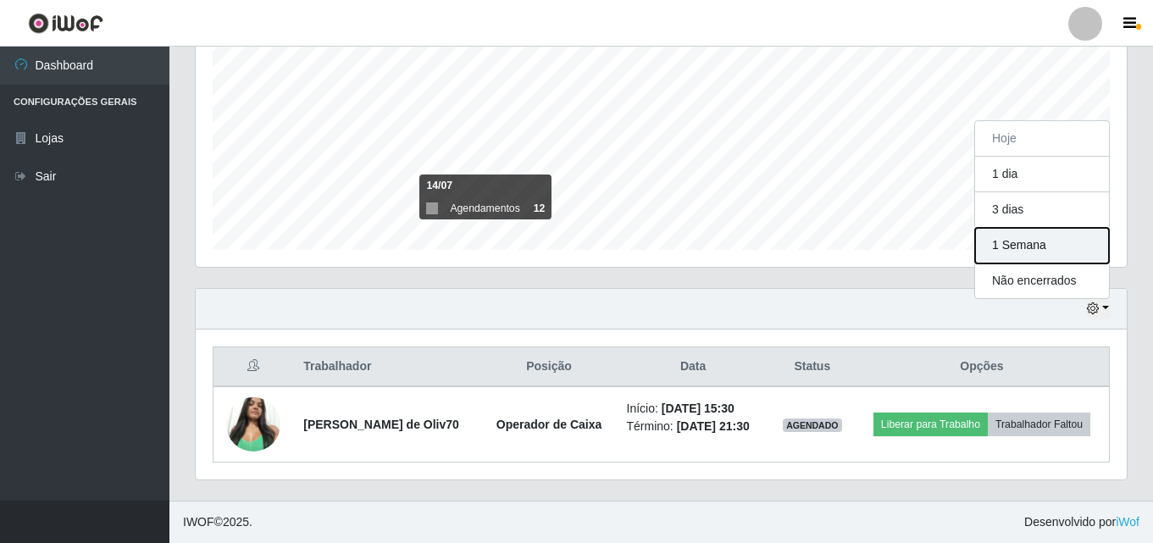
click at [1026, 253] on button "1 Semana" at bounding box center [1042, 246] width 134 height 36
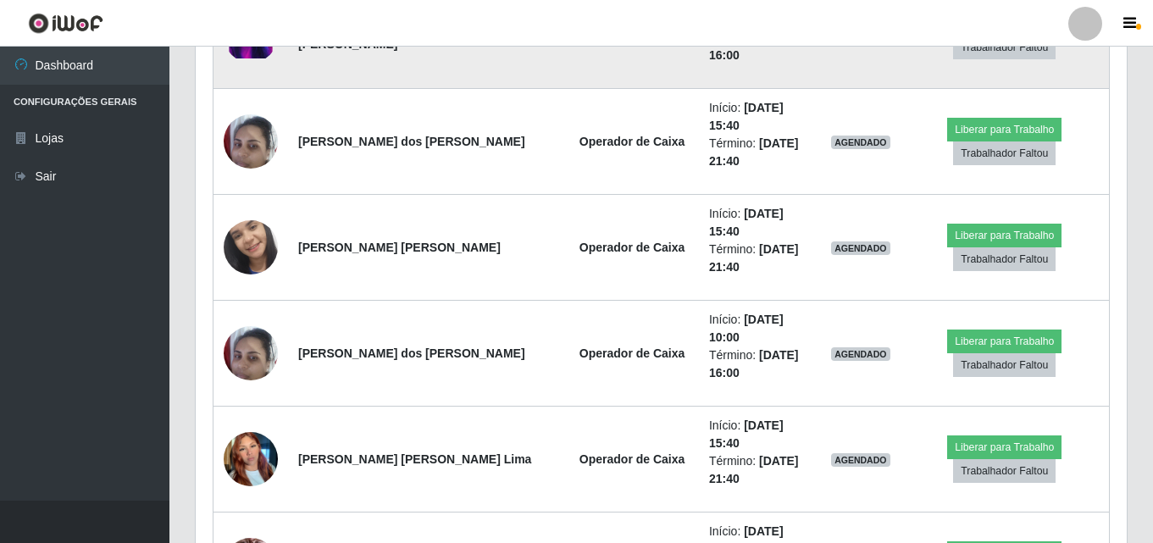
scroll to position [3099, 0]
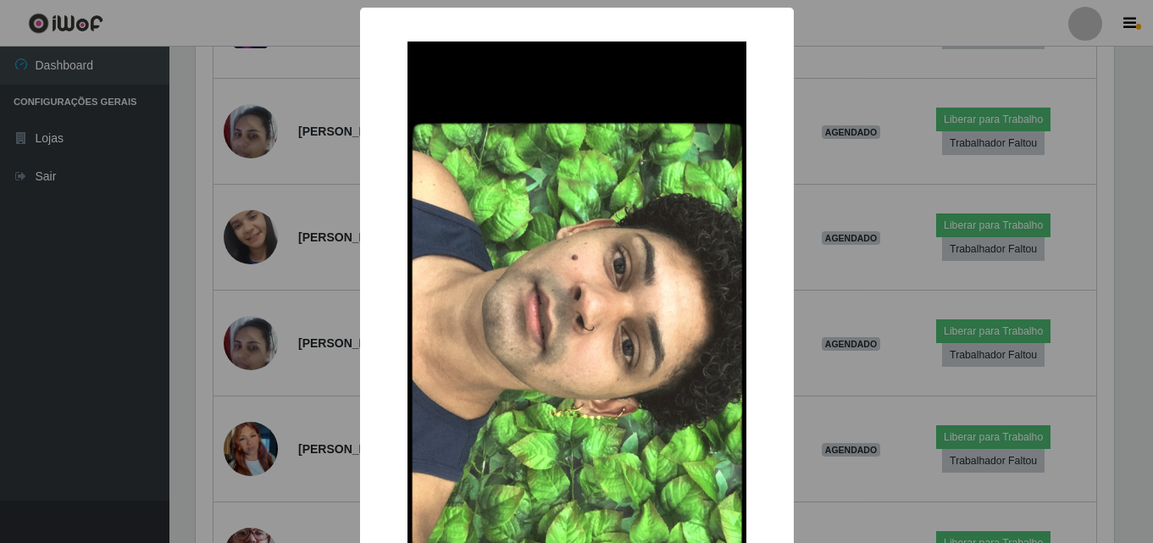
scroll to position [351, 922]
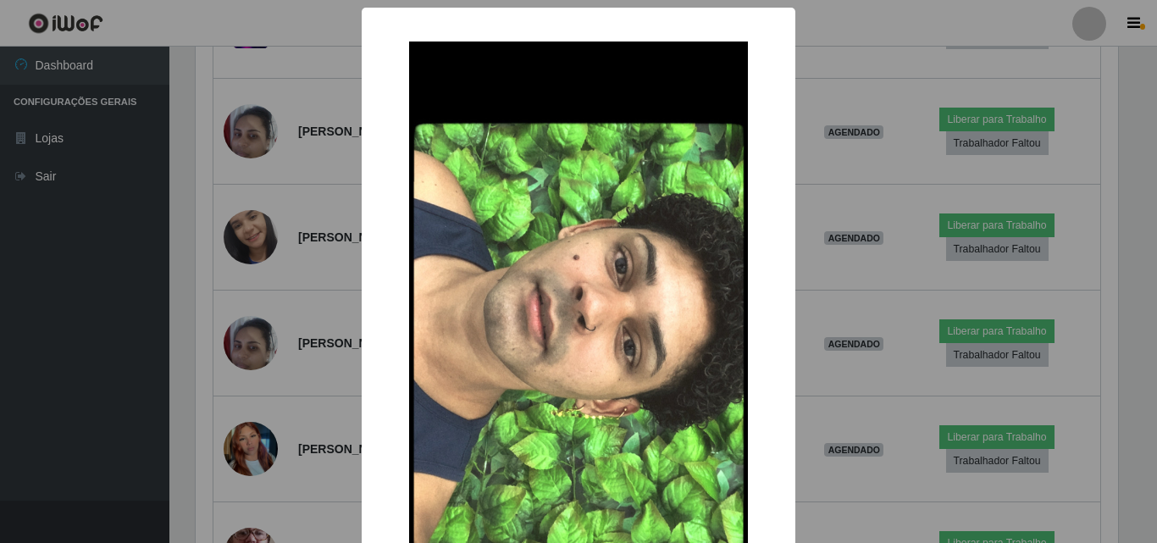
click at [261, 428] on div "× OK Cancel" at bounding box center [578, 271] width 1157 height 543
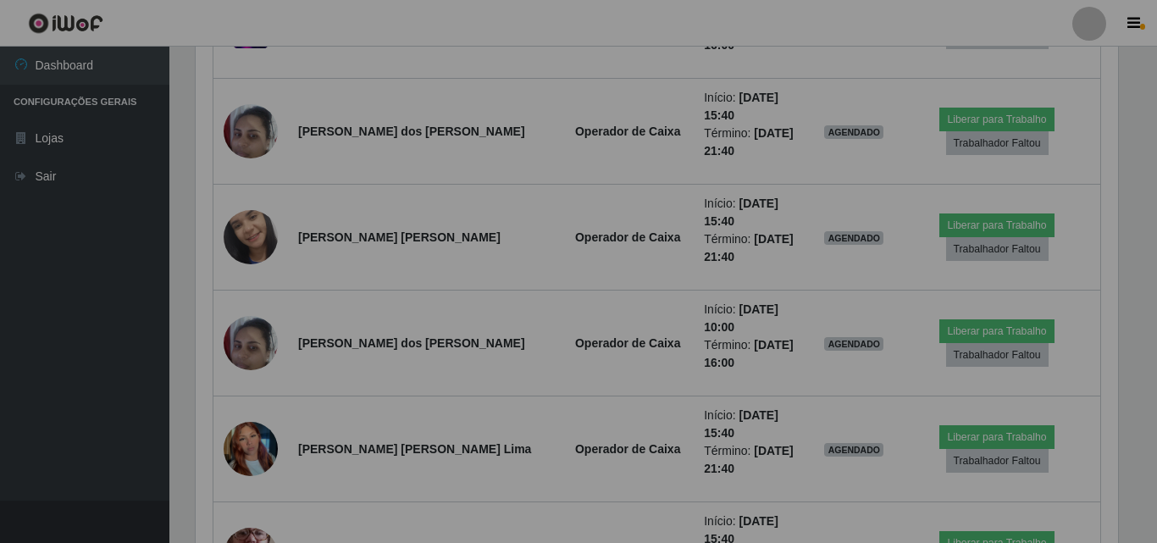
scroll to position [351, 931]
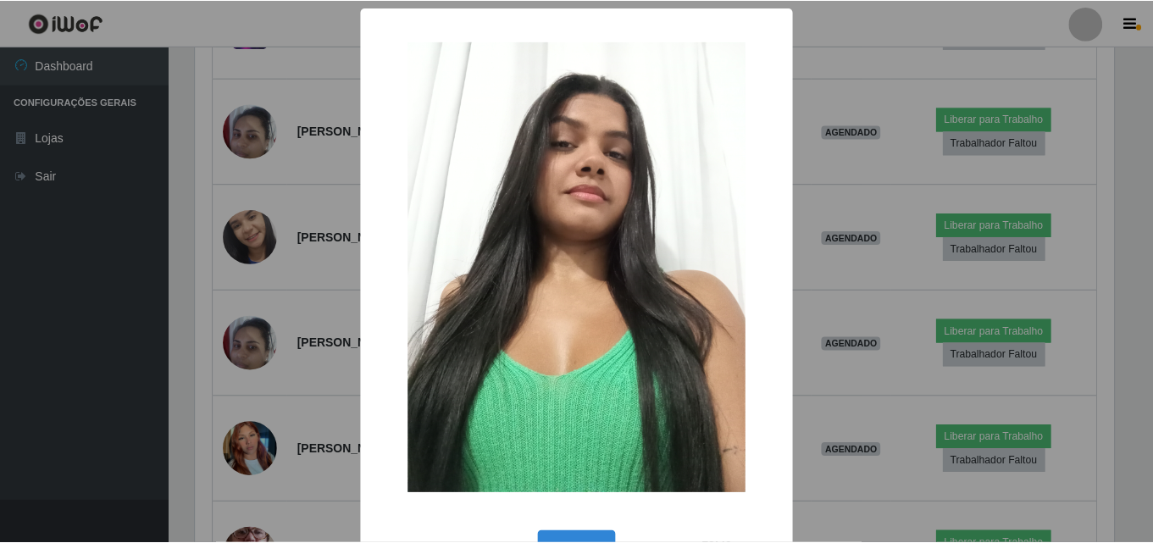
scroll to position [351, 922]
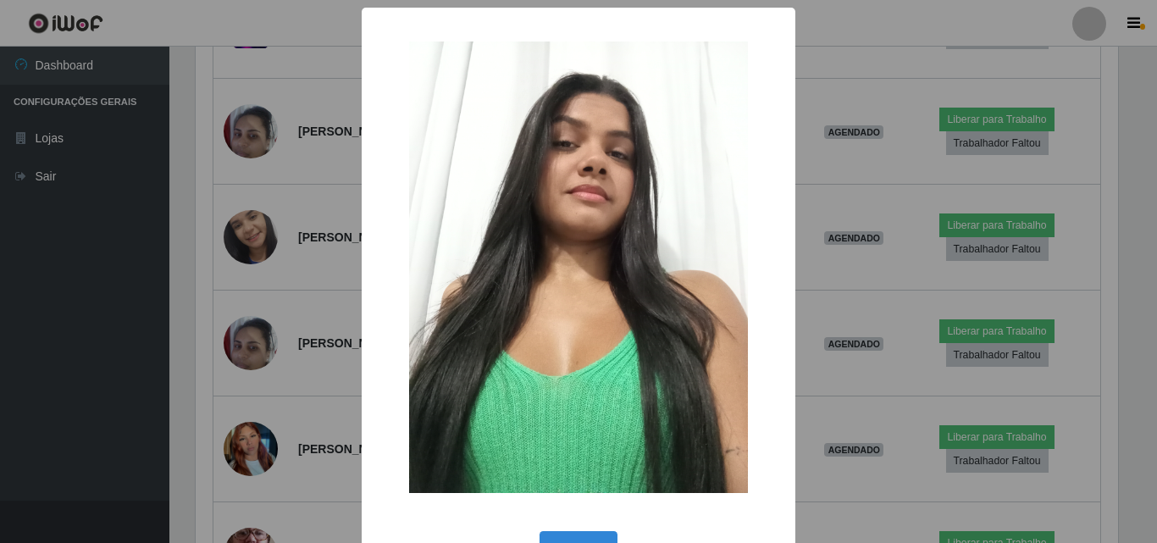
click at [244, 339] on div "× OK Cancel" at bounding box center [578, 271] width 1157 height 543
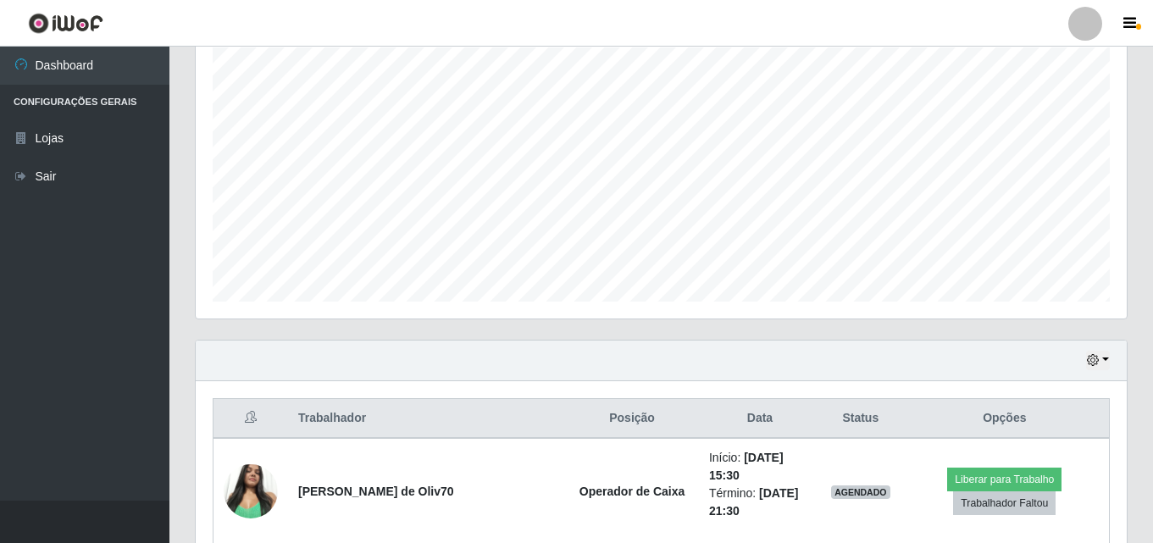
scroll to position [558, 0]
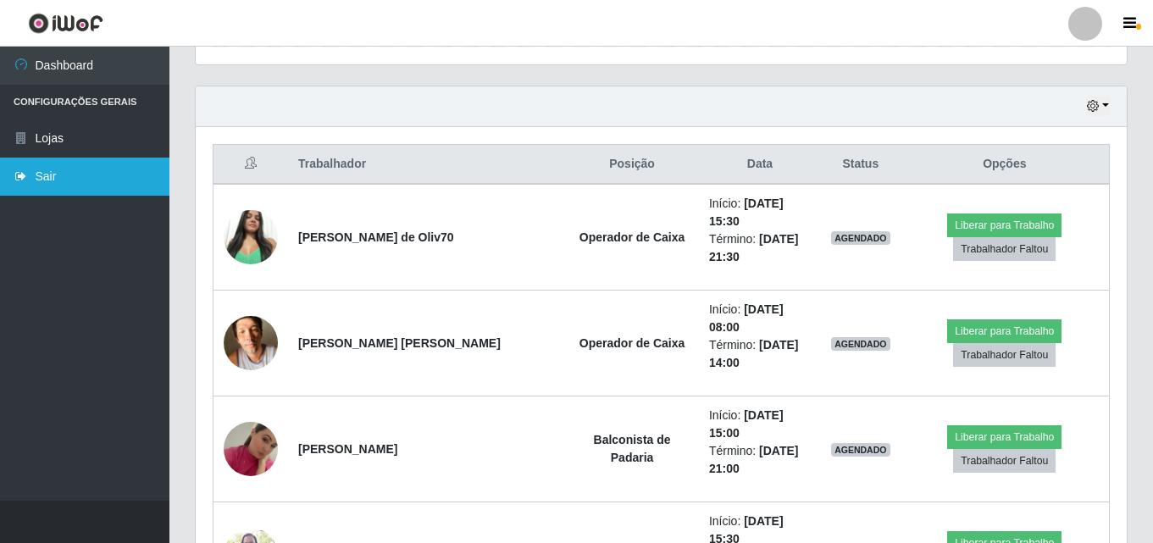
click at [85, 174] on link "Sair" at bounding box center [84, 177] width 169 height 38
